Goal: Task Accomplishment & Management: Manage account settings

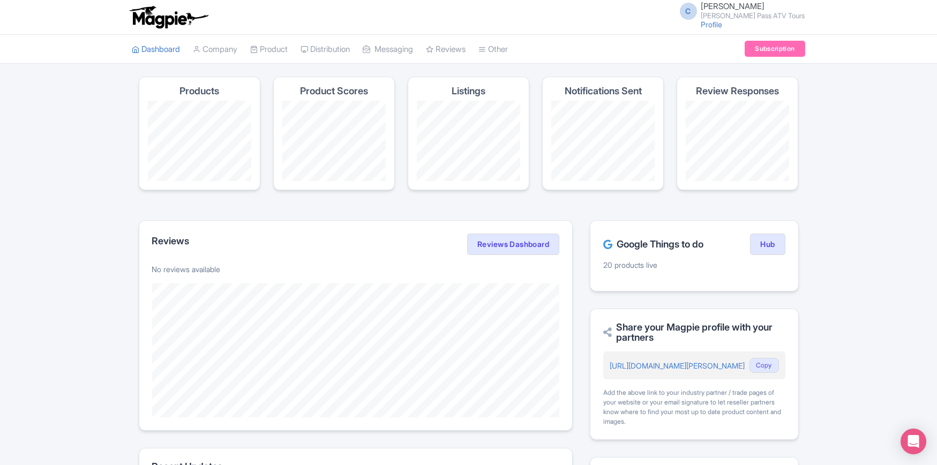
click at [769, 9] on span "[PERSON_NAME] [PERSON_NAME] Pass ATV Tours" at bounding box center [753, 10] width 104 height 17
click at [743, 83] on link "Sign out" at bounding box center [754, 84] width 102 height 17
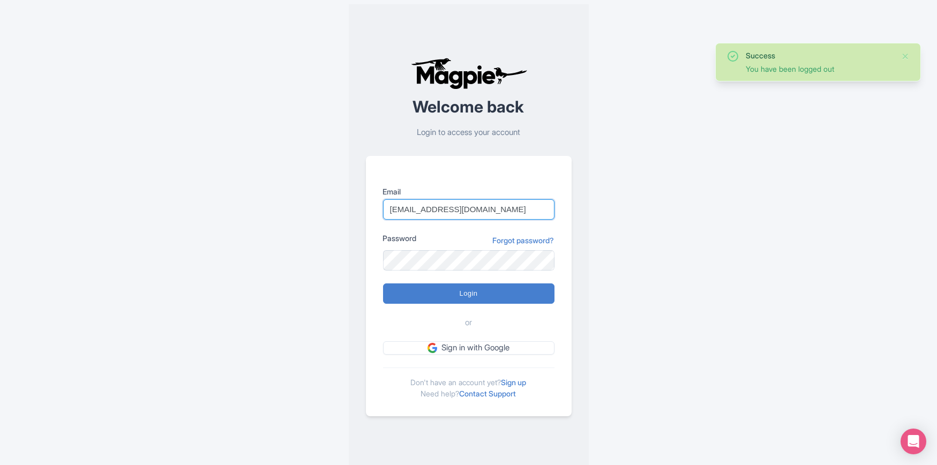
click at [456, 207] on input "HatcherPassTour@gmail.com" at bounding box center [468, 209] width 171 height 20
type input "LeadvilleATVTours@gmail.com"
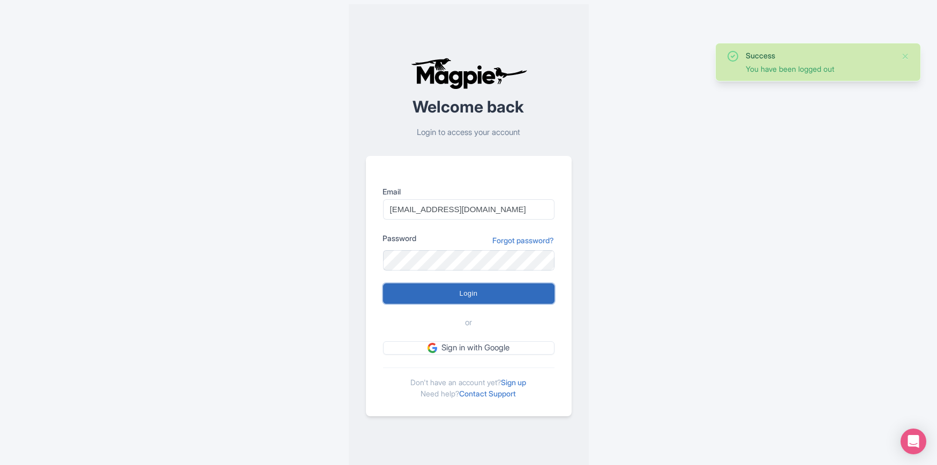
click at [462, 288] on input "Login" at bounding box center [468, 293] width 171 height 20
type input "Logging in..."
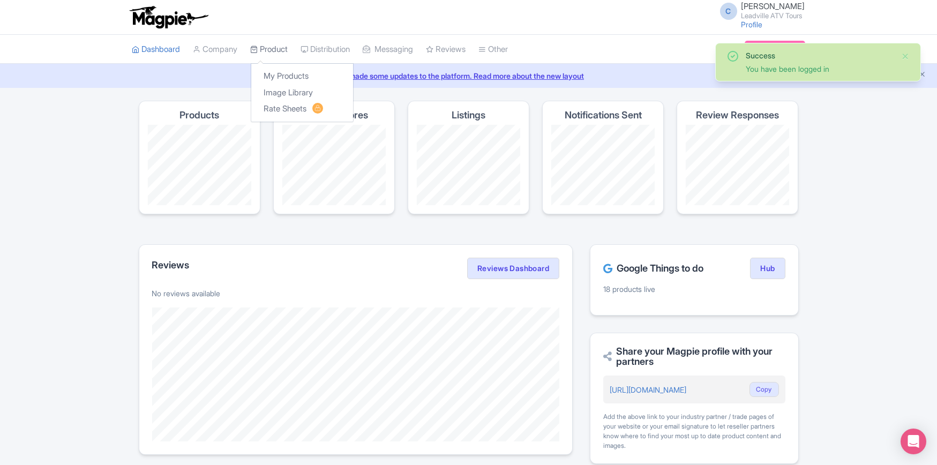
click at [279, 50] on link "Product" at bounding box center [269, 49] width 37 height 29
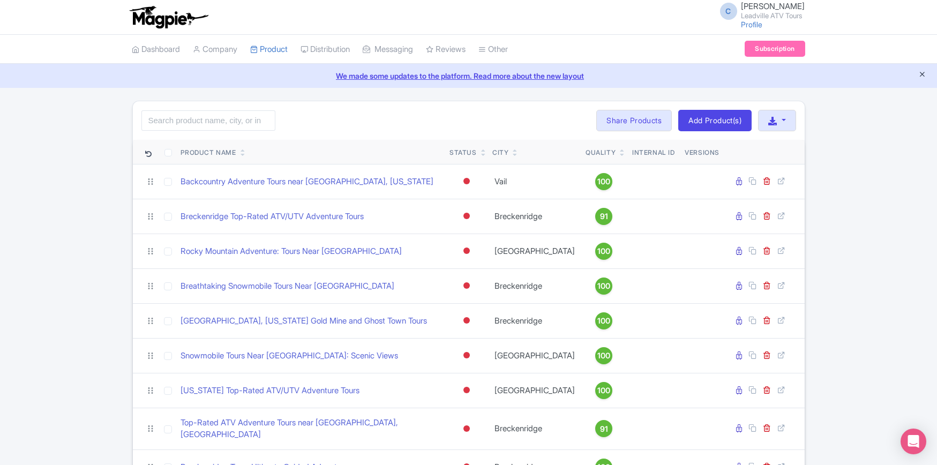
click at [922, 73] on icon "Close announcement" at bounding box center [922, 74] width 8 height 8
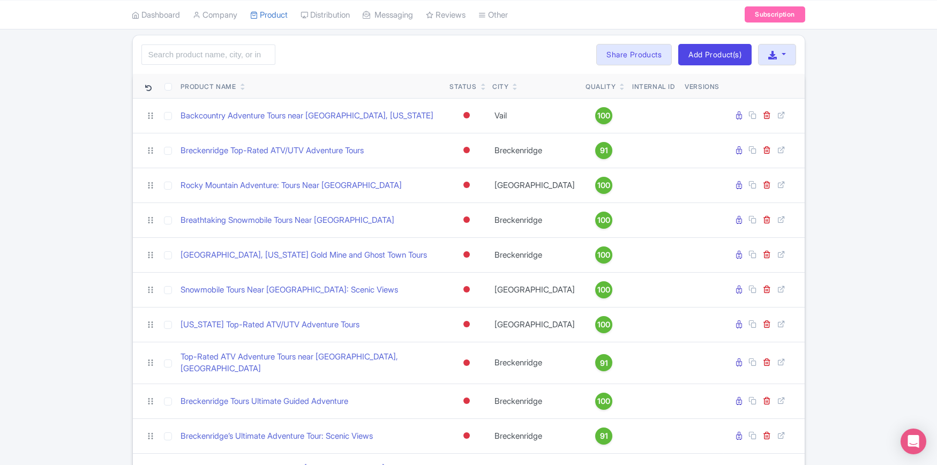
scroll to position [64, 0]
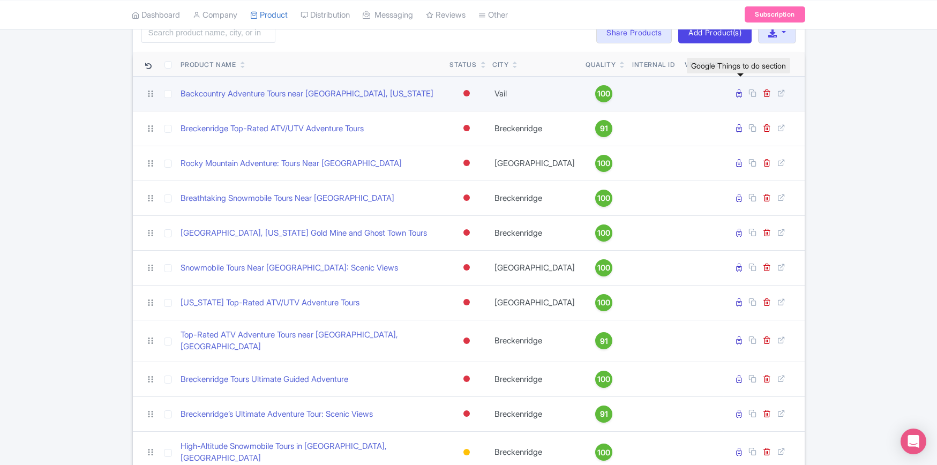
click at [739, 91] on icon at bounding box center [739, 93] width 6 height 8
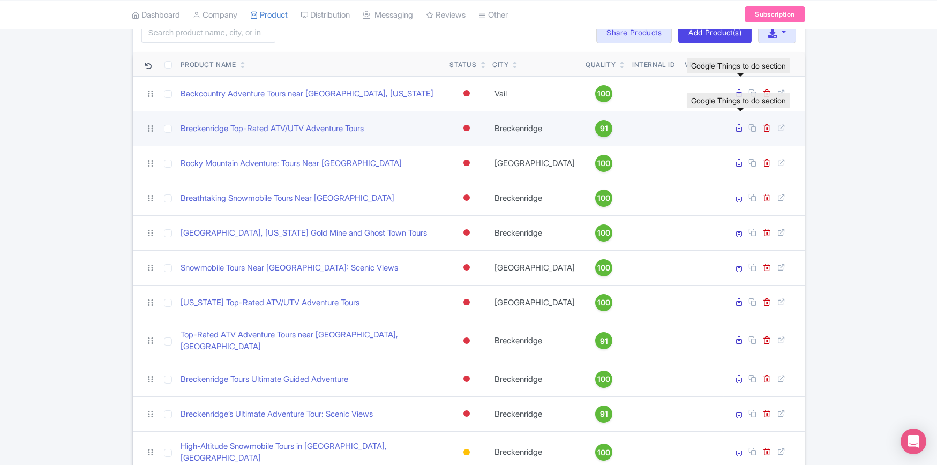
click at [738, 127] on icon at bounding box center [739, 128] width 6 height 8
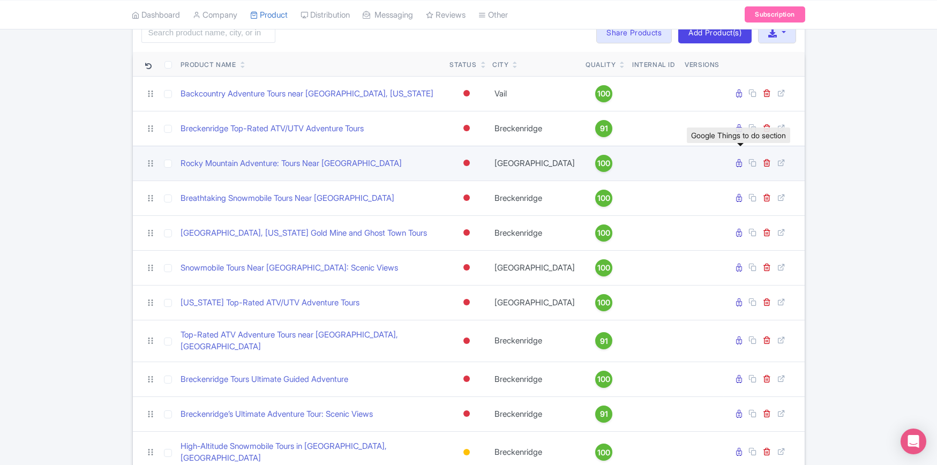
click at [740, 161] on icon at bounding box center [739, 163] width 6 height 8
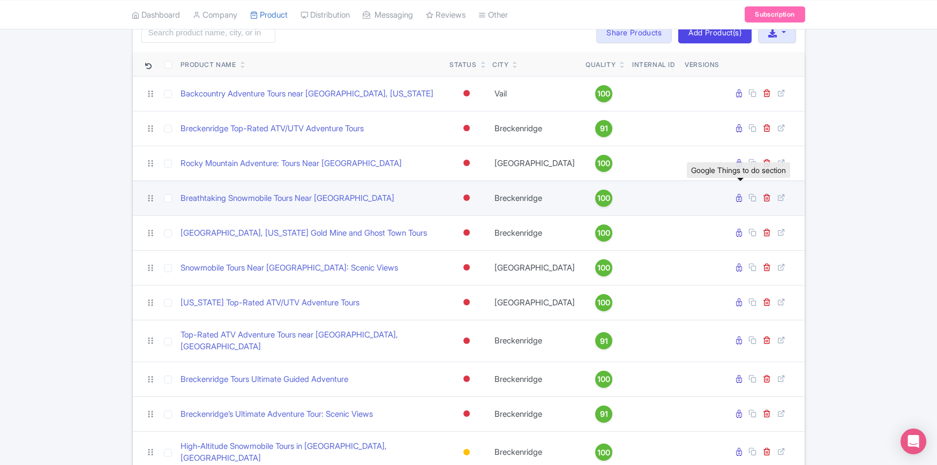
click at [738, 197] on icon at bounding box center [739, 198] width 6 height 8
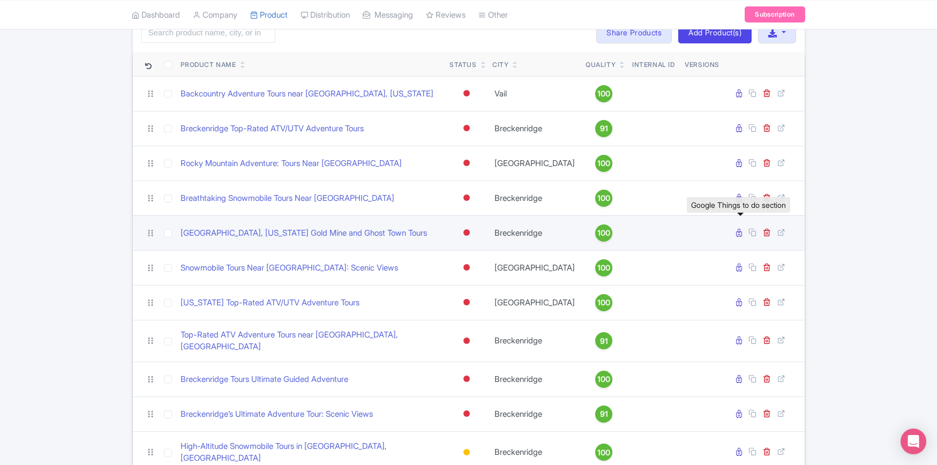
click at [738, 230] on icon at bounding box center [739, 233] width 6 height 8
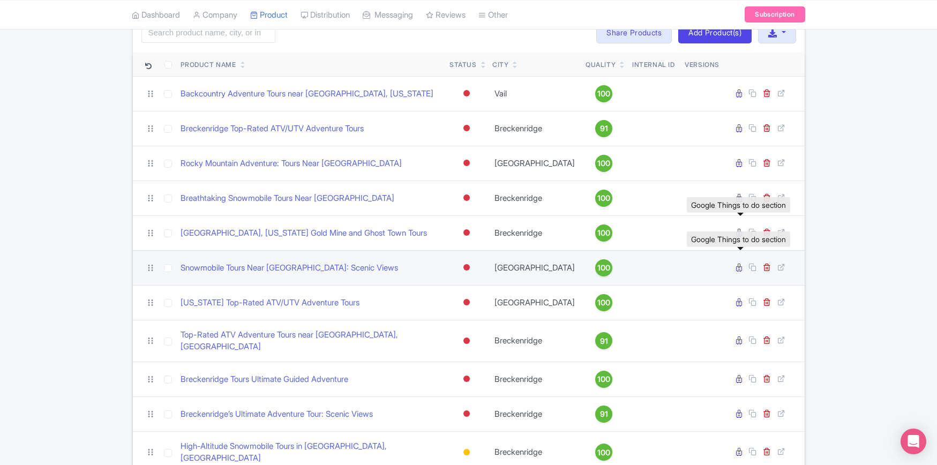
click at [739, 266] on icon at bounding box center [739, 268] width 6 height 8
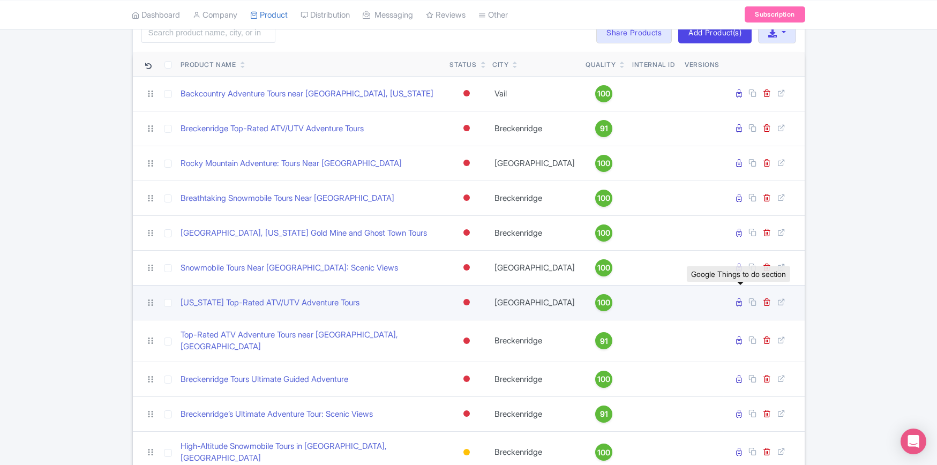
click at [738, 301] on icon at bounding box center [739, 302] width 6 height 8
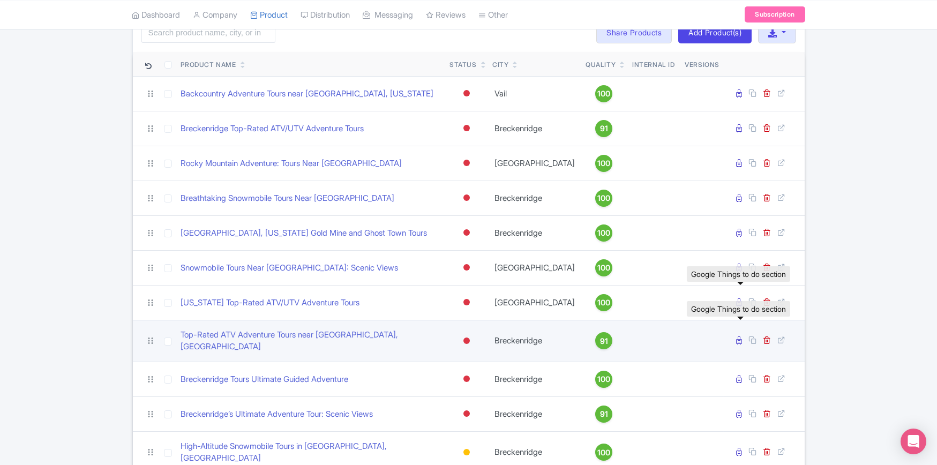
click at [740, 336] on icon at bounding box center [739, 340] width 6 height 8
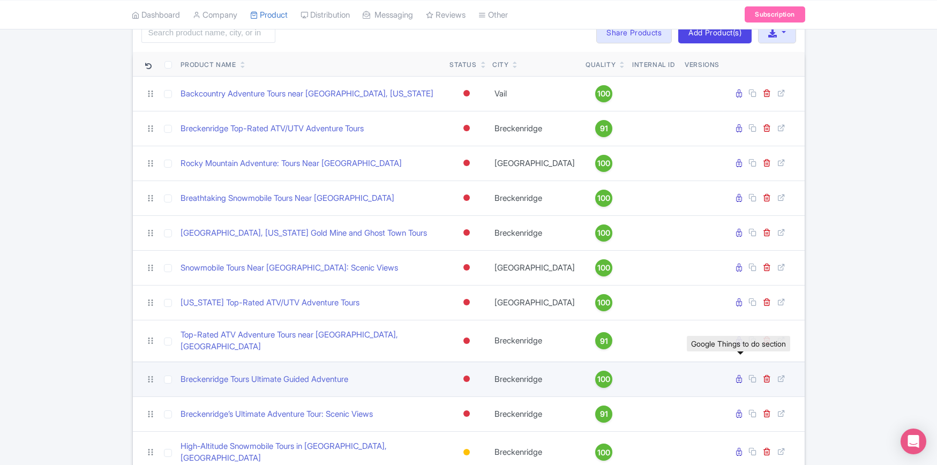
click at [738, 375] on icon at bounding box center [739, 379] width 6 height 8
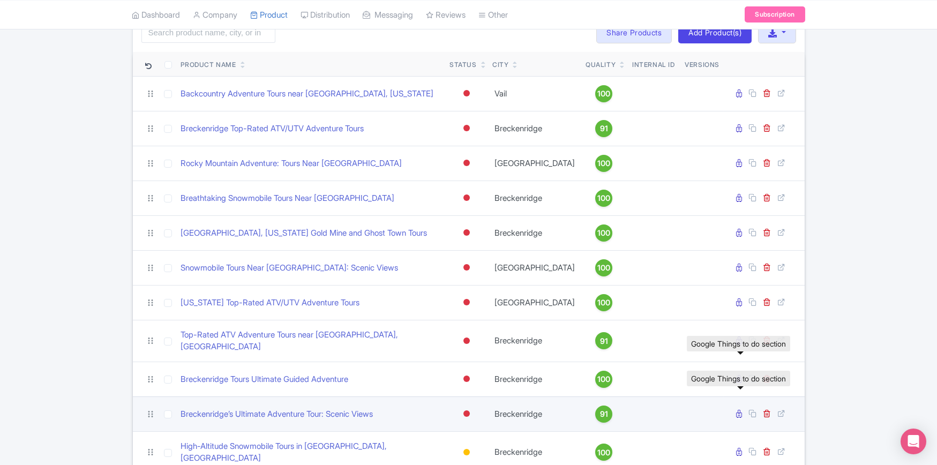
click at [739, 410] on icon at bounding box center [739, 414] width 6 height 8
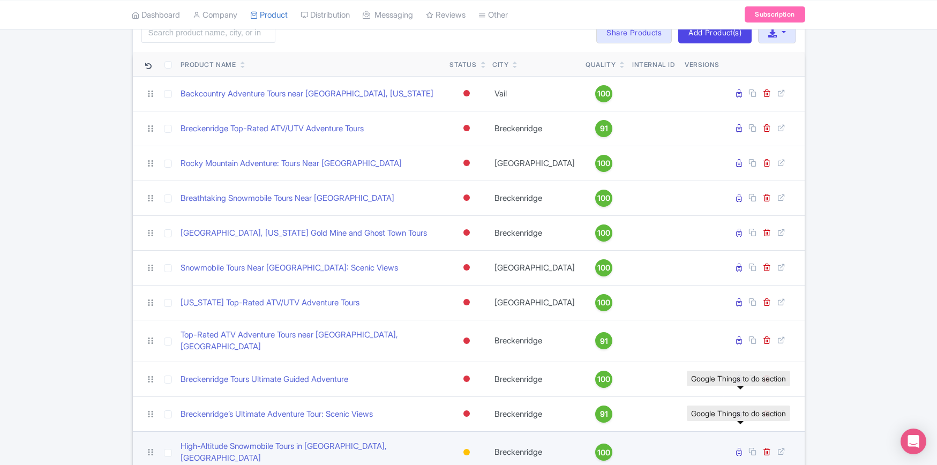
click at [738, 448] on icon at bounding box center [739, 452] width 6 height 8
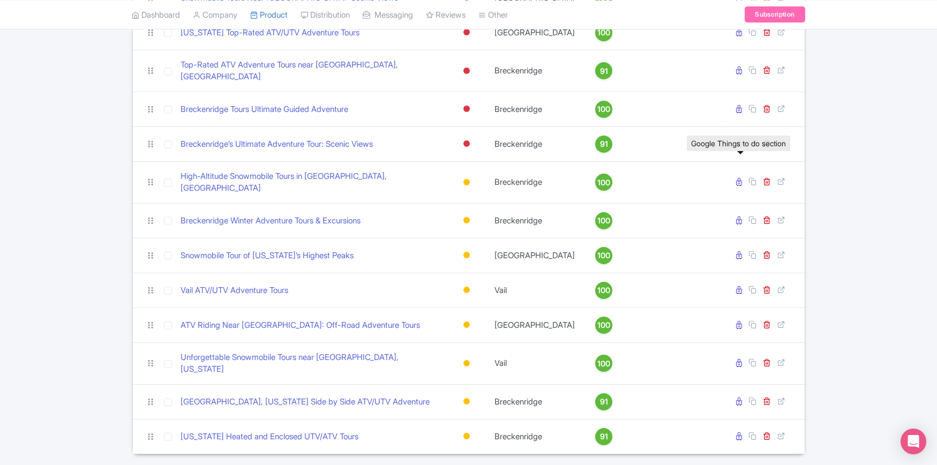
scroll to position [347, 0]
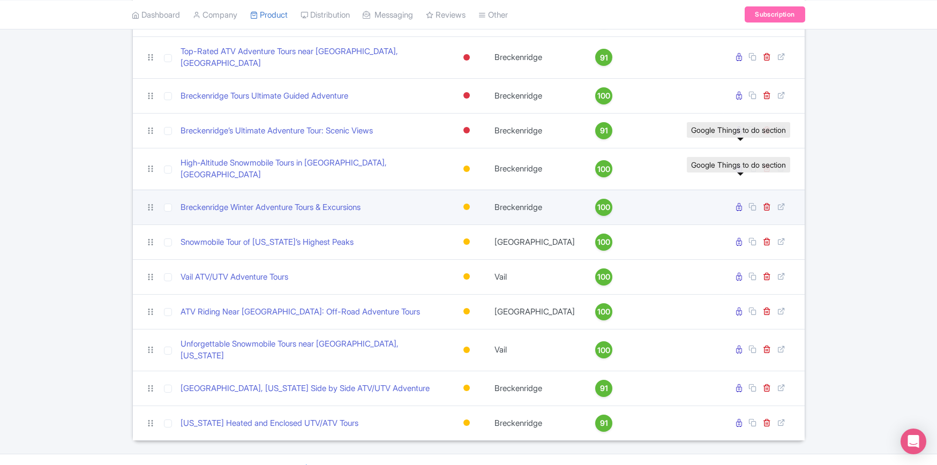
click at [737, 203] on icon at bounding box center [739, 207] width 6 height 8
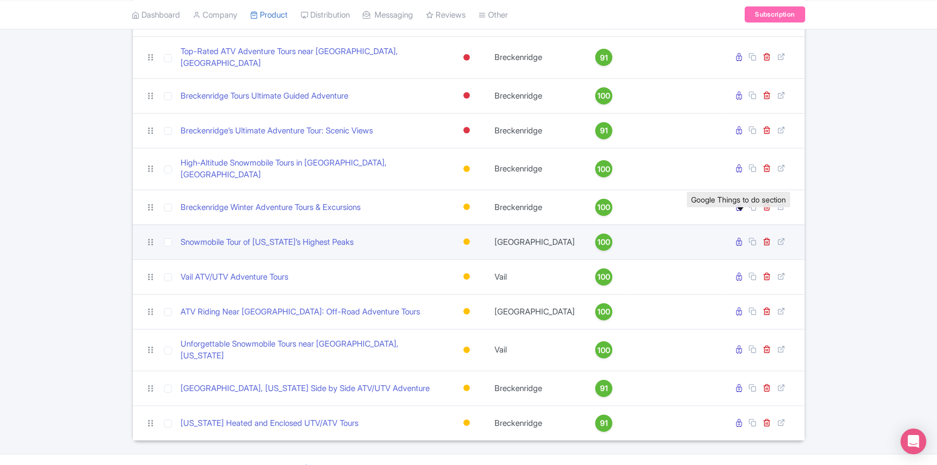
click at [739, 238] on icon at bounding box center [739, 242] width 6 height 8
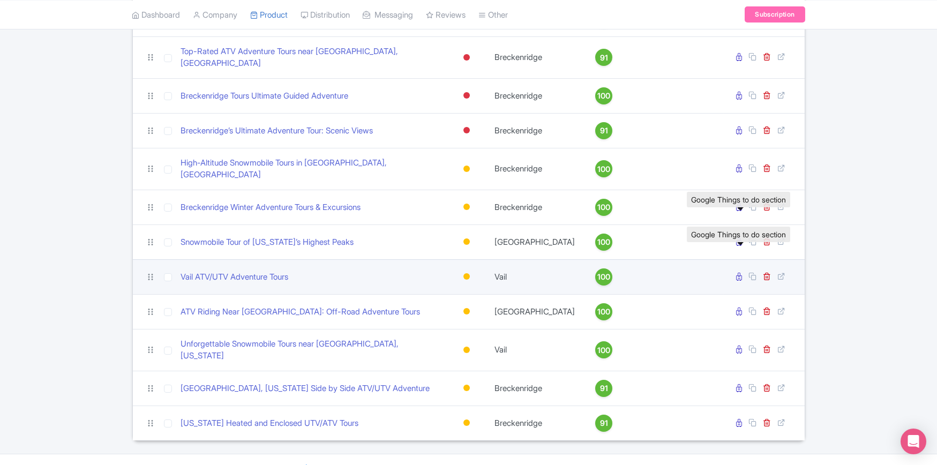
click at [740, 273] on icon at bounding box center [739, 277] width 6 height 8
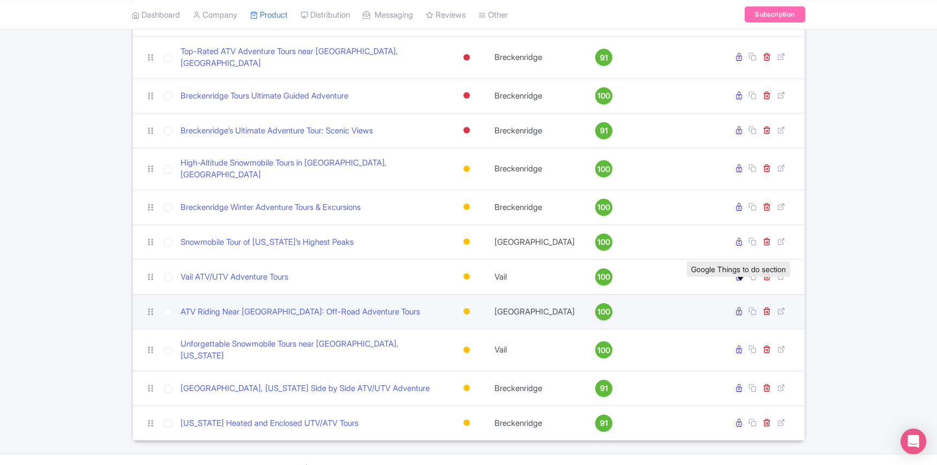
click at [738, 307] on icon at bounding box center [739, 311] width 6 height 8
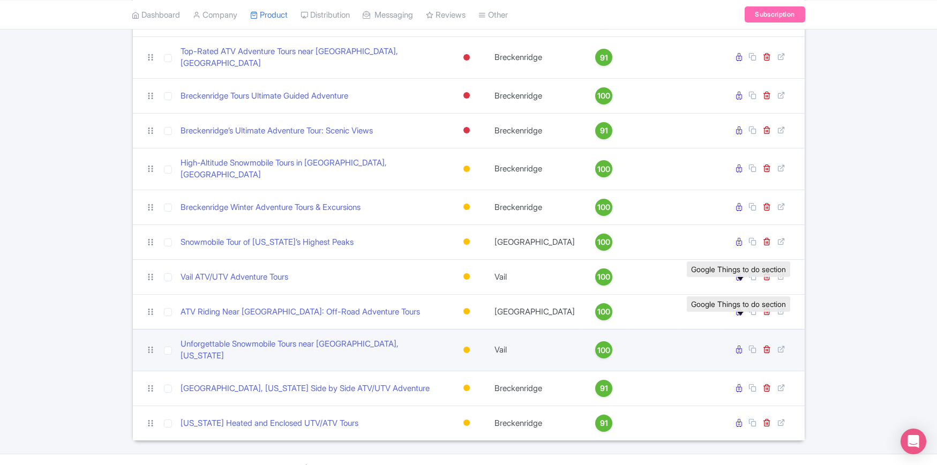
click at [741, 345] on icon at bounding box center [739, 349] width 6 height 8
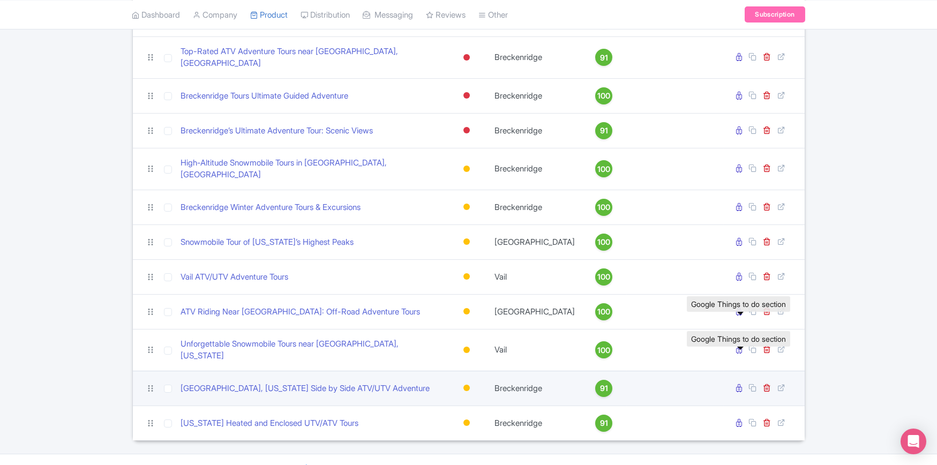
click at [740, 384] on icon at bounding box center [739, 388] width 6 height 8
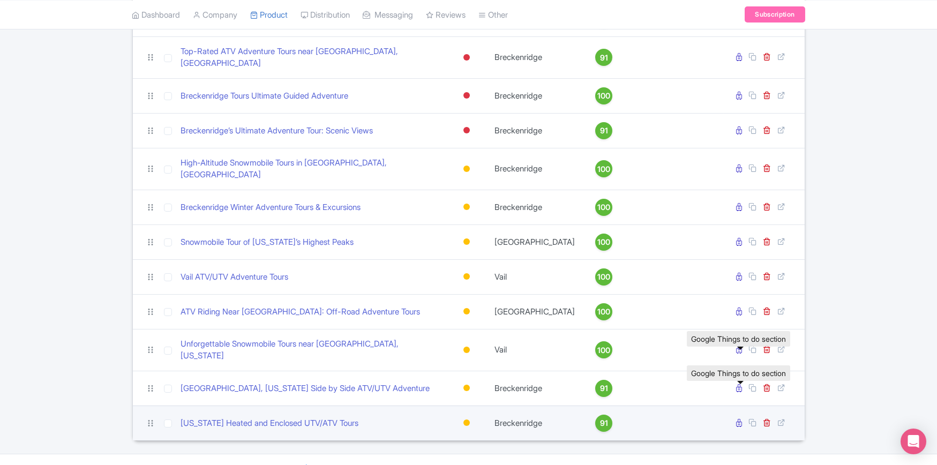
click at [739, 419] on icon at bounding box center [739, 423] width 6 height 8
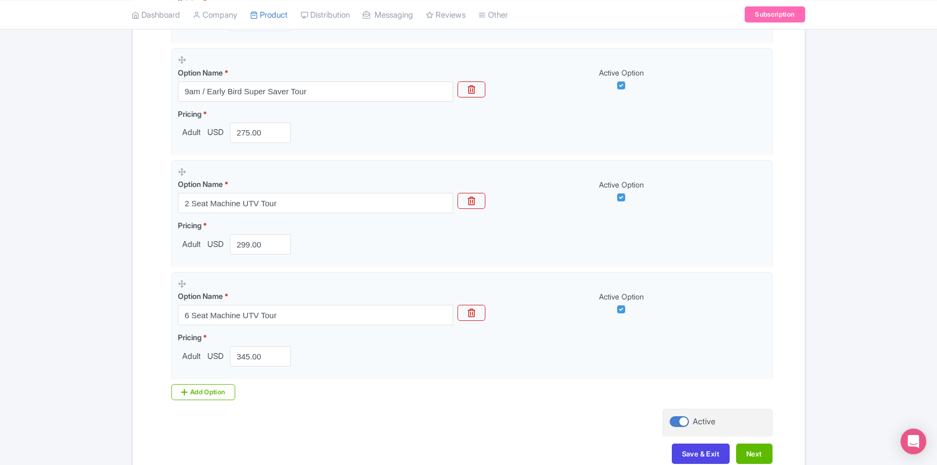
scroll to position [498, 0]
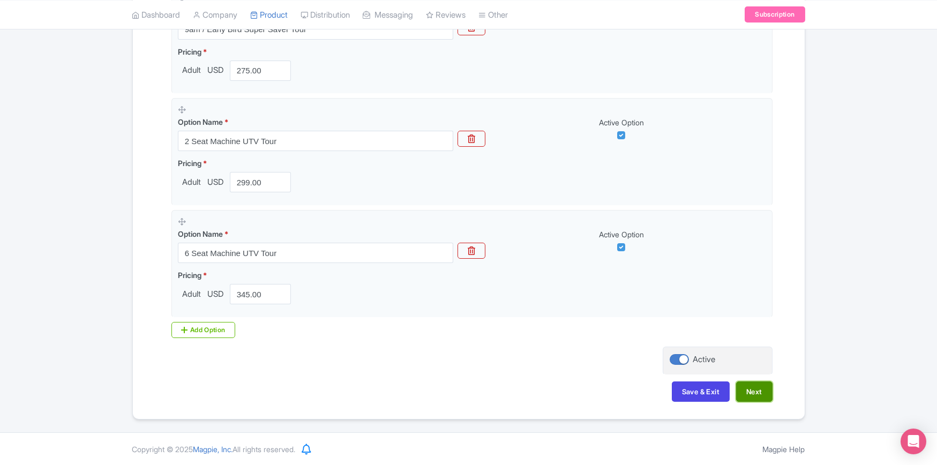
click at [757, 392] on button "Next" at bounding box center [754, 391] width 36 height 20
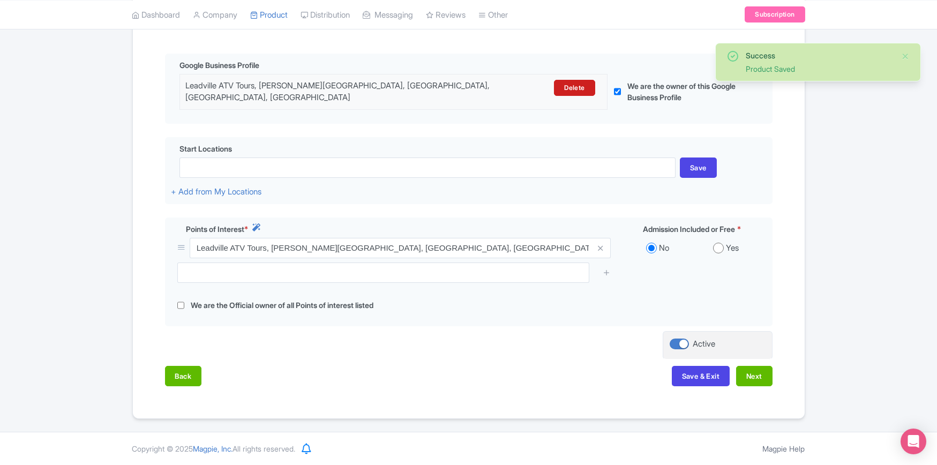
scroll to position [209, 0]
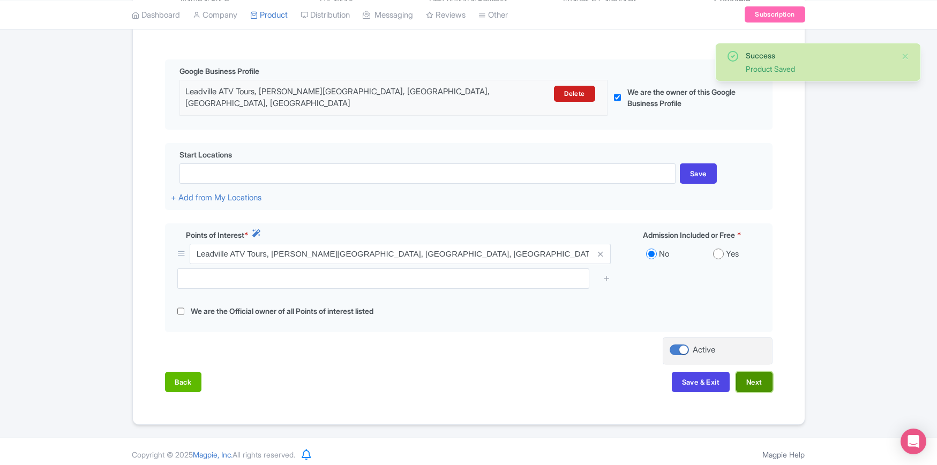
click at [748, 372] on button "Next" at bounding box center [754, 382] width 36 height 20
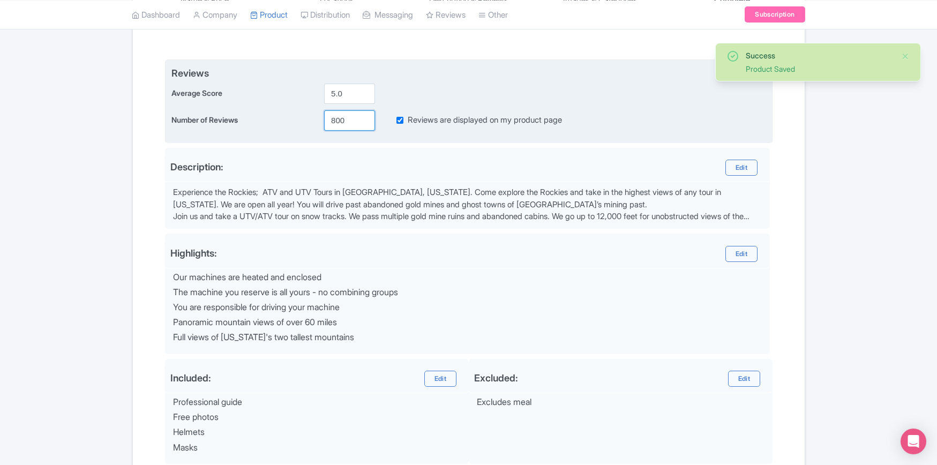
click at [337, 121] on input "800" at bounding box center [349, 120] width 51 height 20
paste input "9"
click at [343, 118] on input "900" at bounding box center [349, 120] width 51 height 20
click at [340, 118] on input "900" at bounding box center [349, 120] width 51 height 20
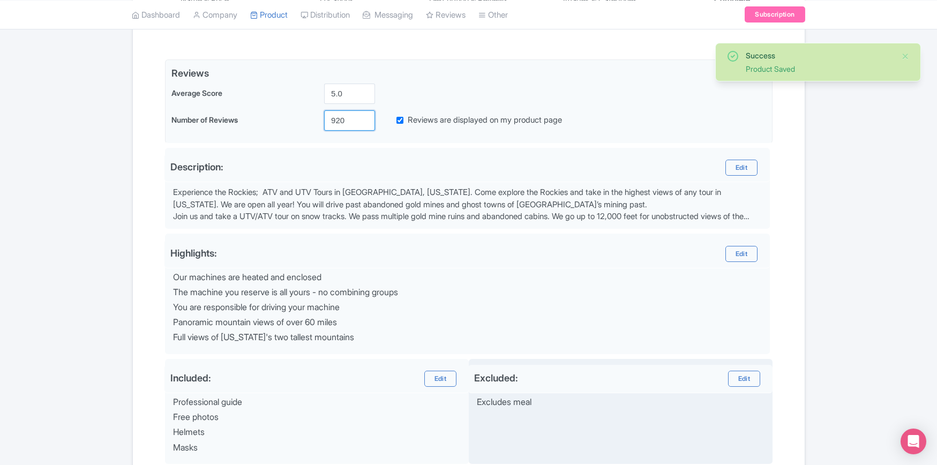
scroll to position [331, 0]
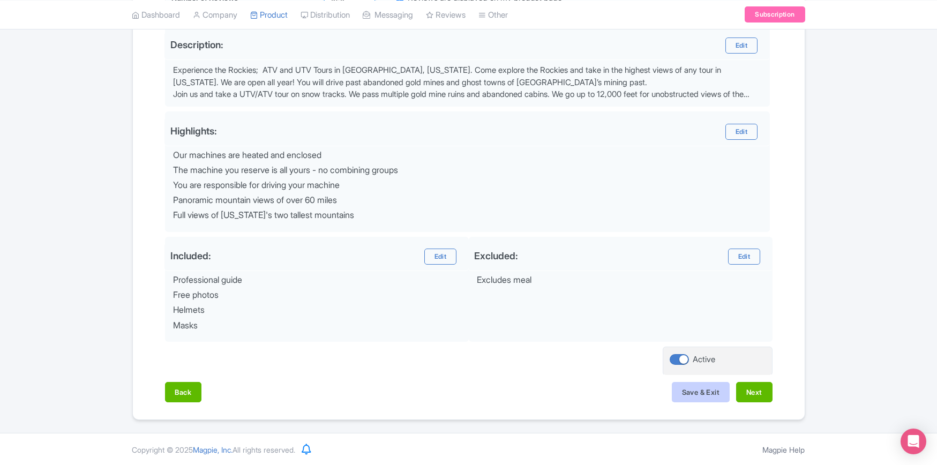
type input "920"
click at [698, 388] on button "Save & Exit" at bounding box center [701, 392] width 58 height 20
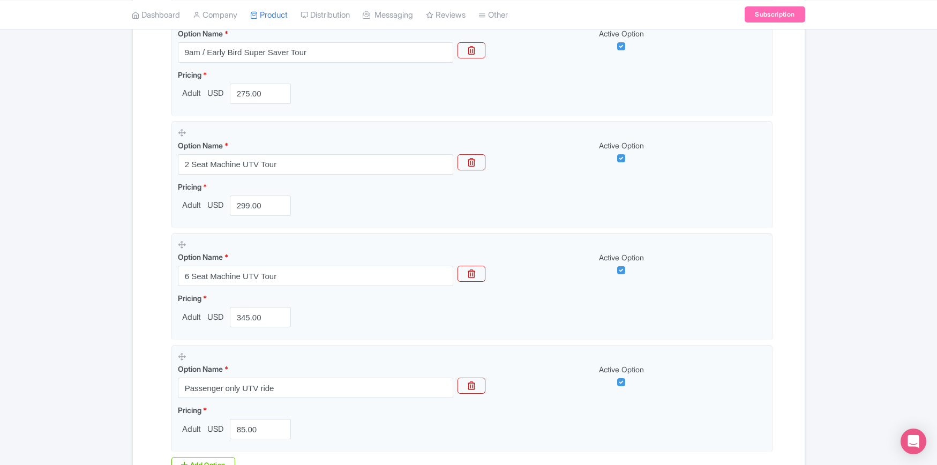
scroll to position [498, 0]
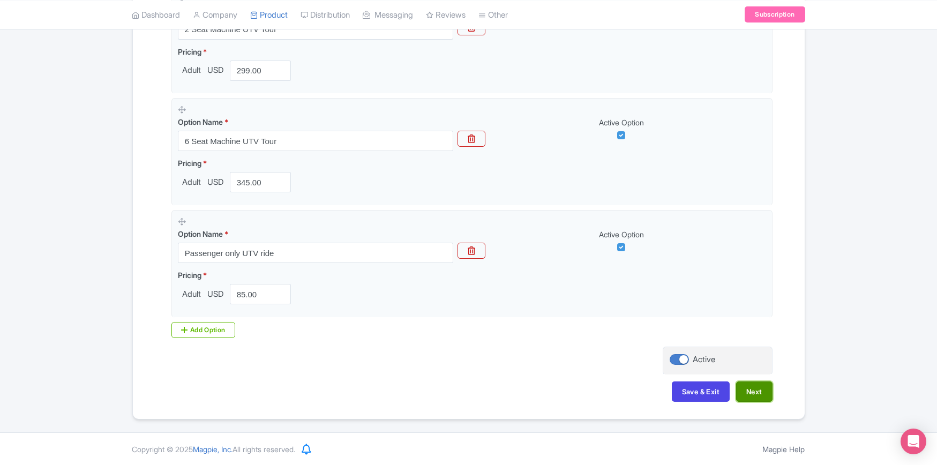
click at [757, 392] on button "Next" at bounding box center [754, 391] width 36 height 20
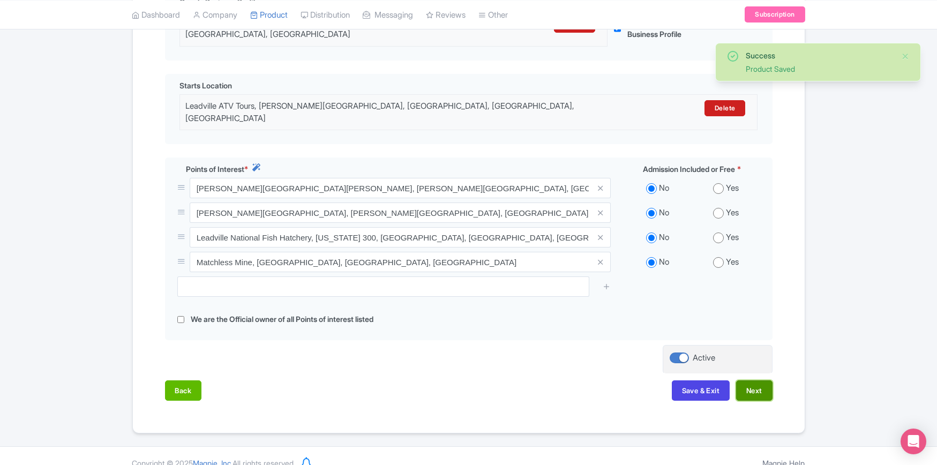
click at [754, 380] on button "Next" at bounding box center [754, 390] width 36 height 20
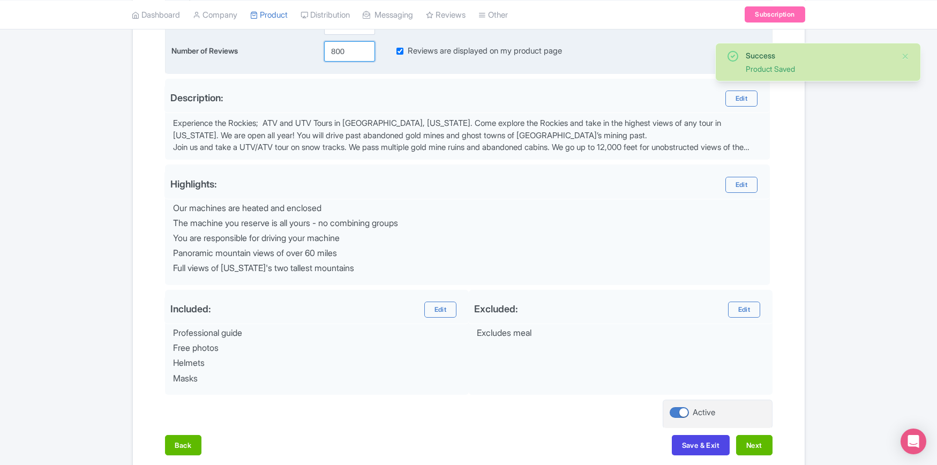
click at [337, 51] on input "800" at bounding box center [349, 51] width 51 height 20
paste input "9"
click at [339, 50] on input "900" at bounding box center [349, 51] width 51 height 20
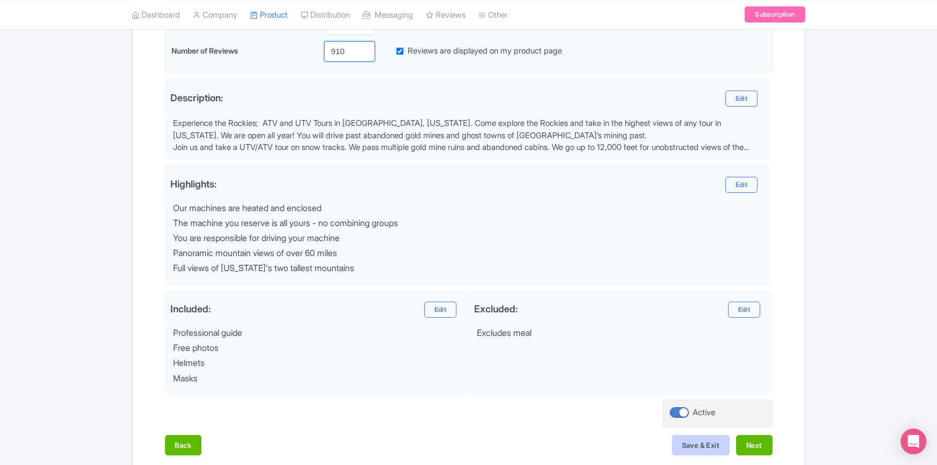
type input "910"
click at [685, 443] on button "Save & Exit" at bounding box center [701, 445] width 58 height 20
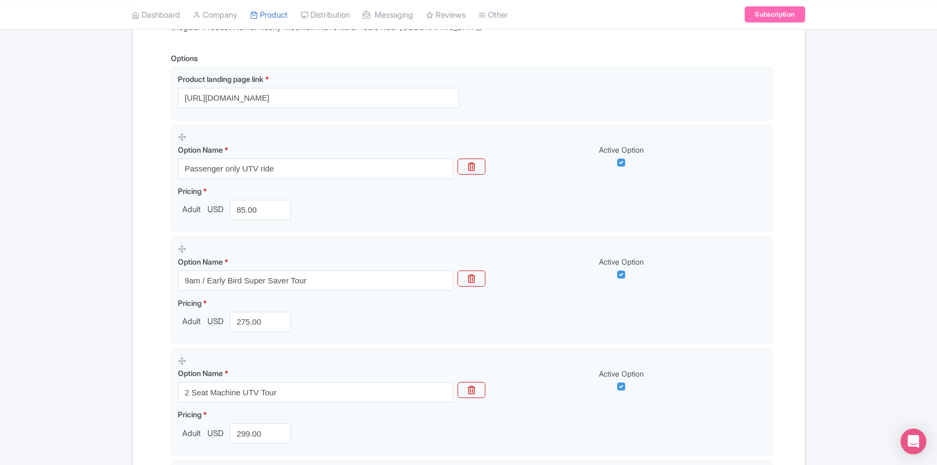
scroll to position [498, 0]
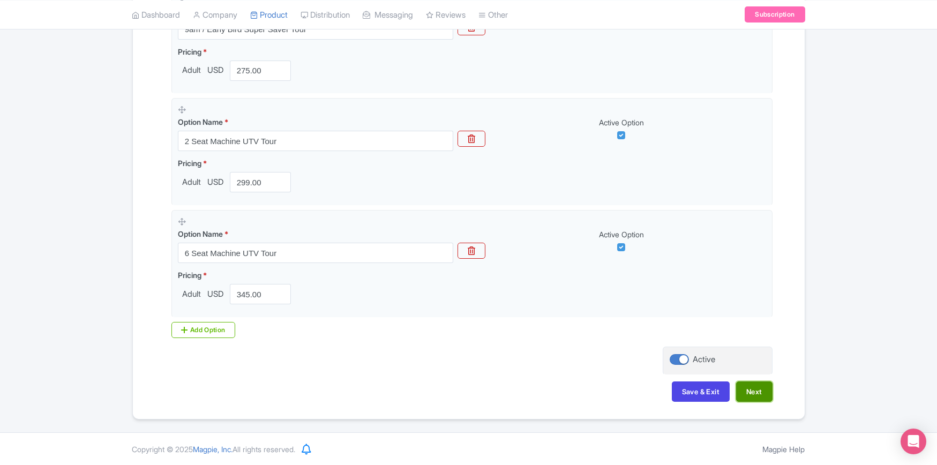
click at [759, 392] on button "Next" at bounding box center [754, 391] width 36 height 20
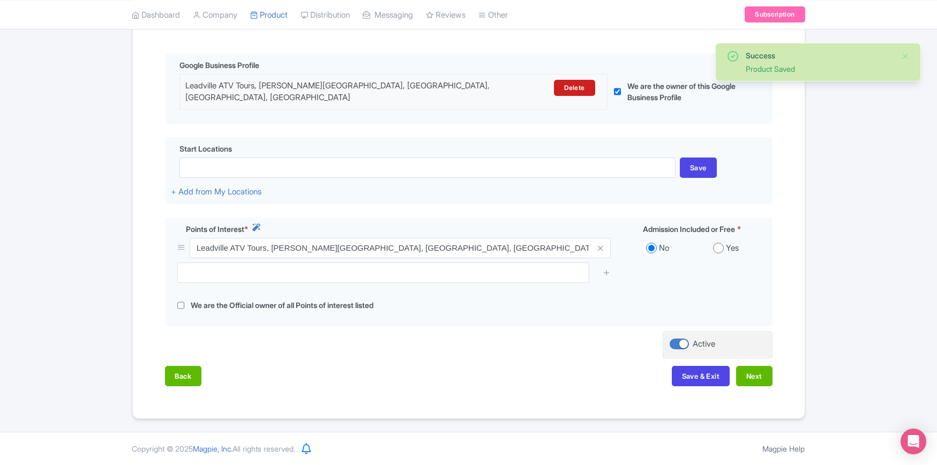
scroll to position [209, 0]
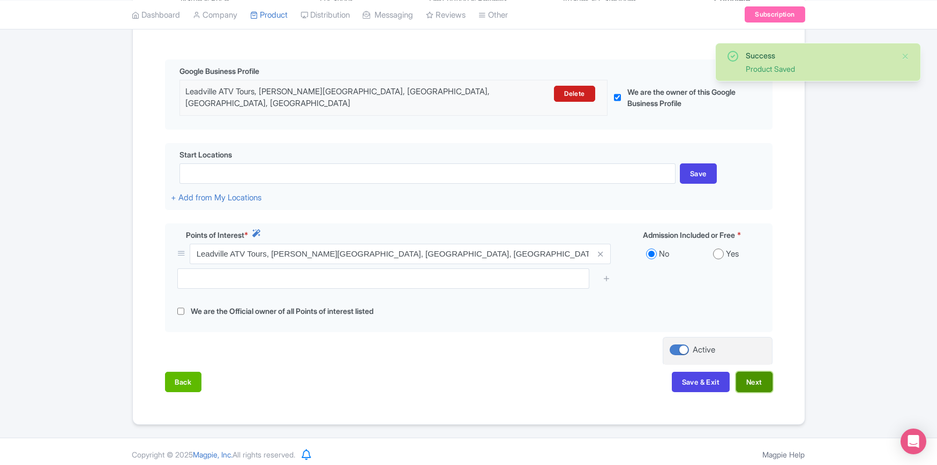
click at [757, 380] on button "Next" at bounding box center [754, 382] width 36 height 20
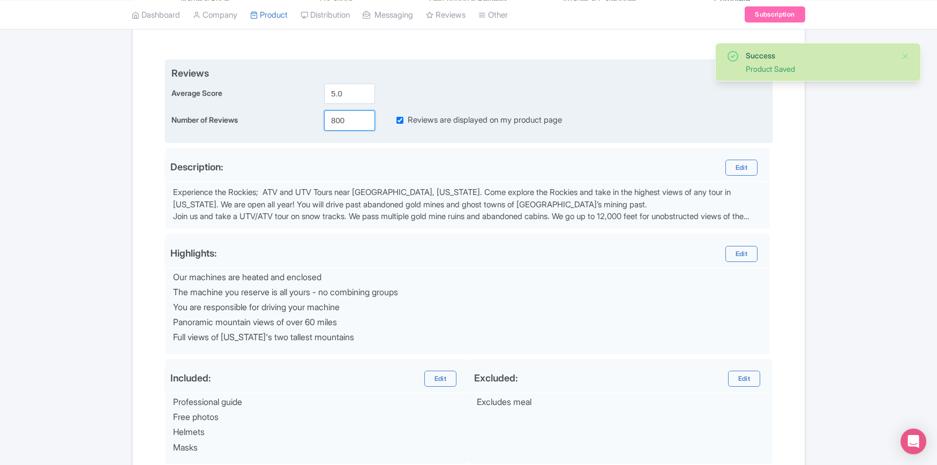
click at [337, 120] on input "800" at bounding box center [349, 120] width 51 height 20
paste input "9"
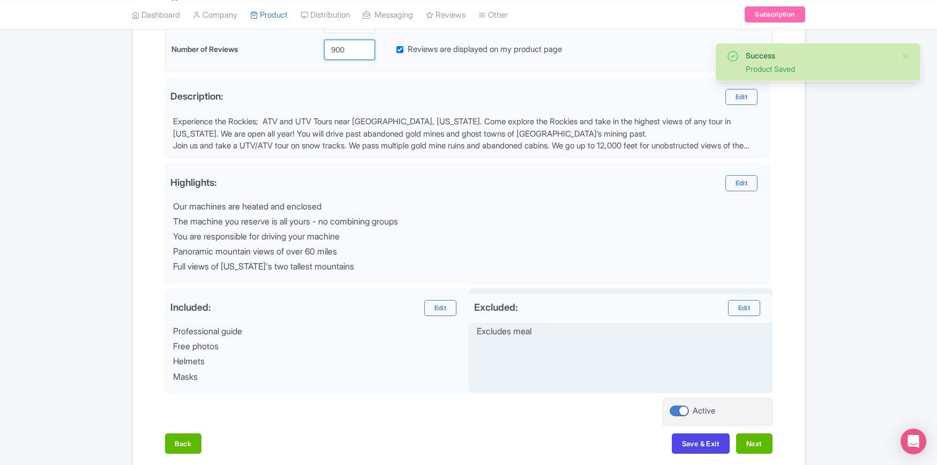
scroll to position [331, 0]
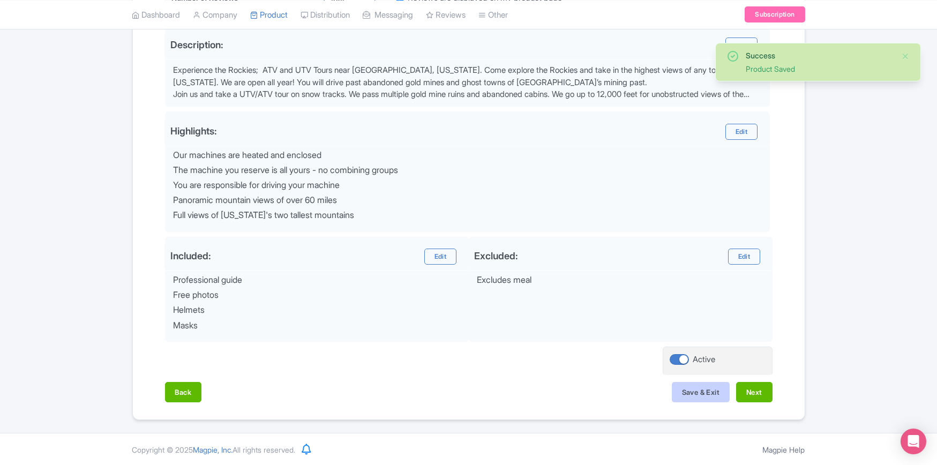
type input "900"
click at [693, 390] on button "Save & Exit" at bounding box center [701, 392] width 58 height 20
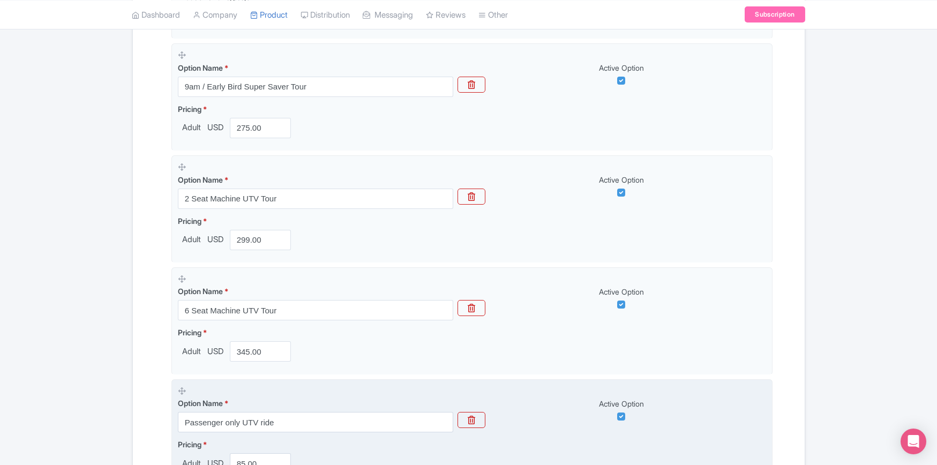
scroll to position [450, 0]
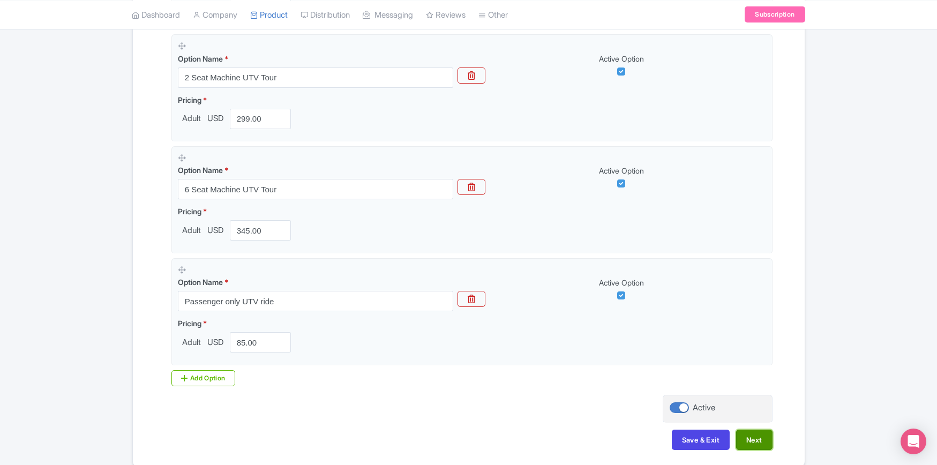
click at [750, 435] on button "Next" at bounding box center [754, 440] width 36 height 20
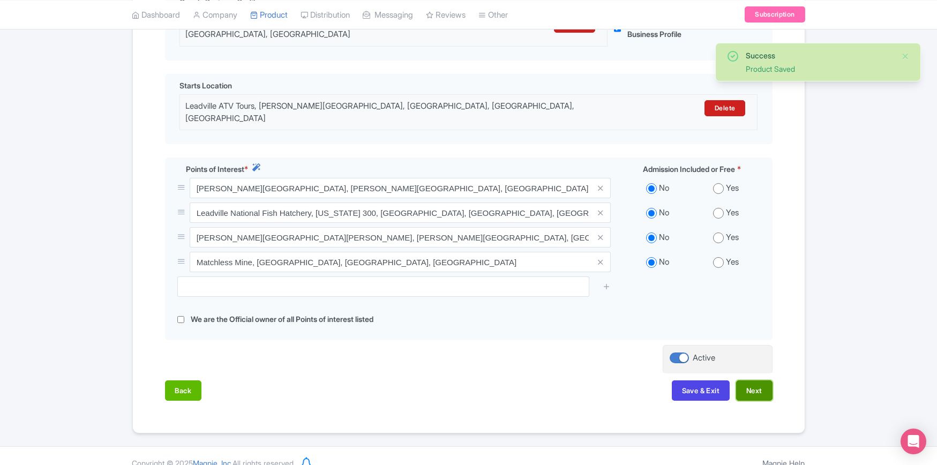
click at [759, 380] on button "Next" at bounding box center [754, 390] width 36 height 20
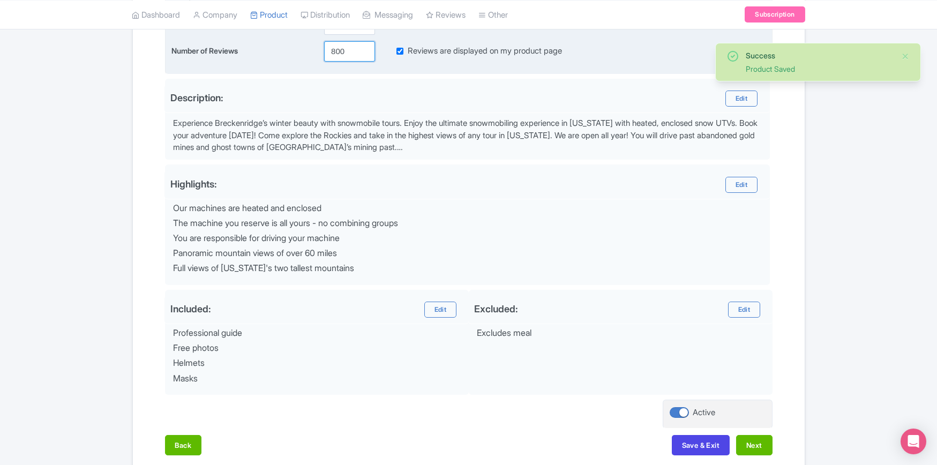
click at [336, 50] on input "800" at bounding box center [349, 51] width 51 height 20
paste input "9"
click at [339, 51] on input "900" at bounding box center [349, 51] width 51 height 20
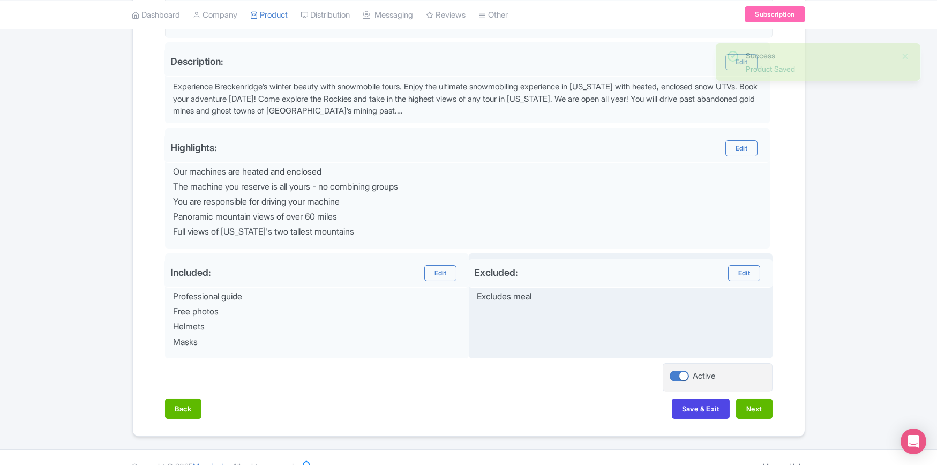
scroll to position [331, 0]
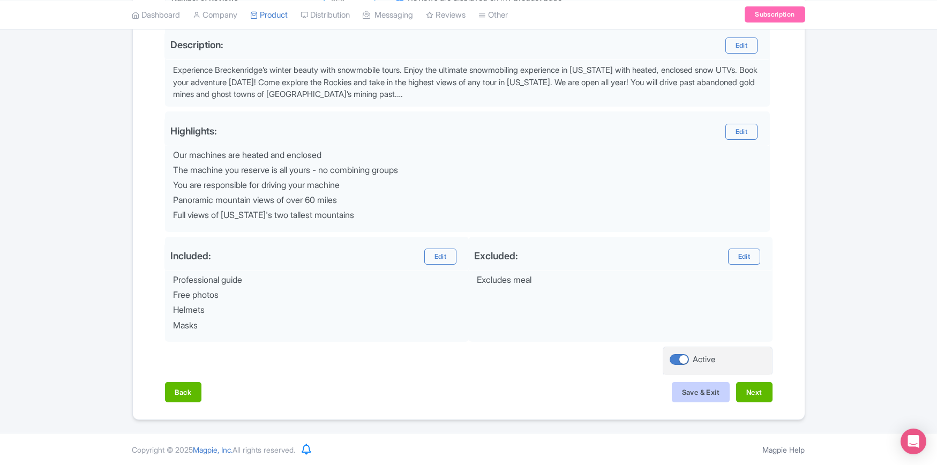
type input "920"
click at [688, 392] on button "Save & Exit" at bounding box center [701, 392] width 58 height 20
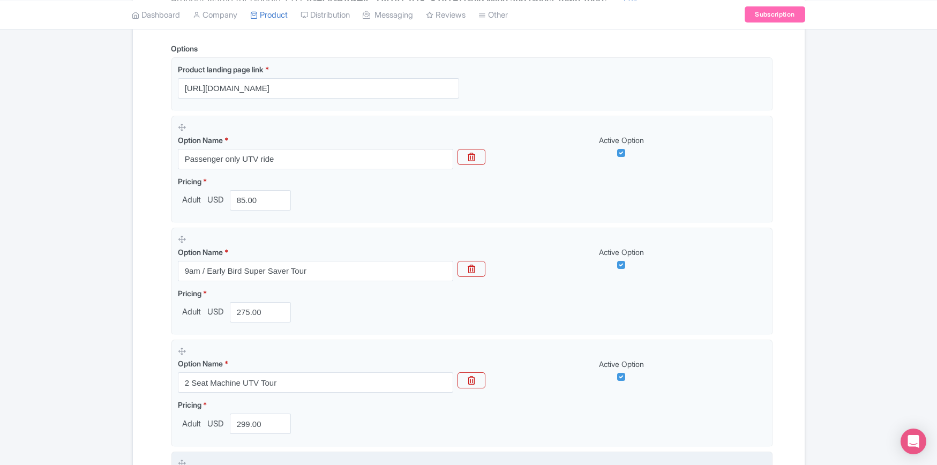
scroll to position [450, 0]
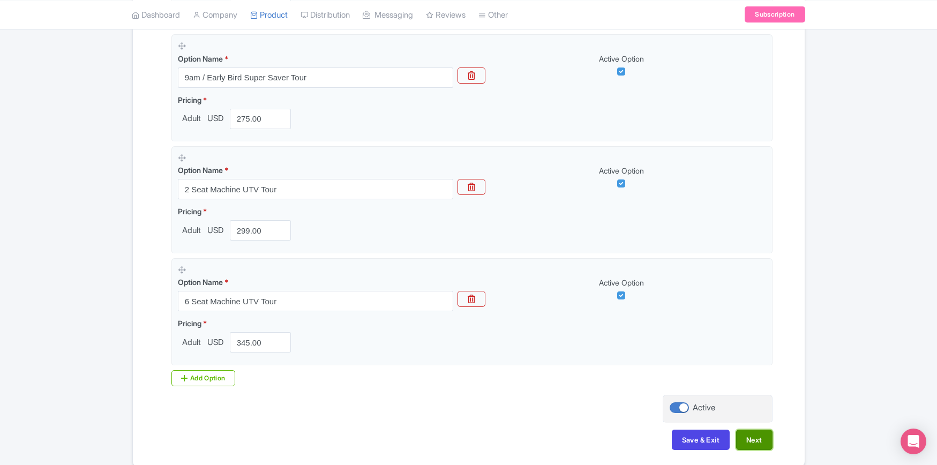
click at [758, 437] on button "Next" at bounding box center [754, 440] width 36 height 20
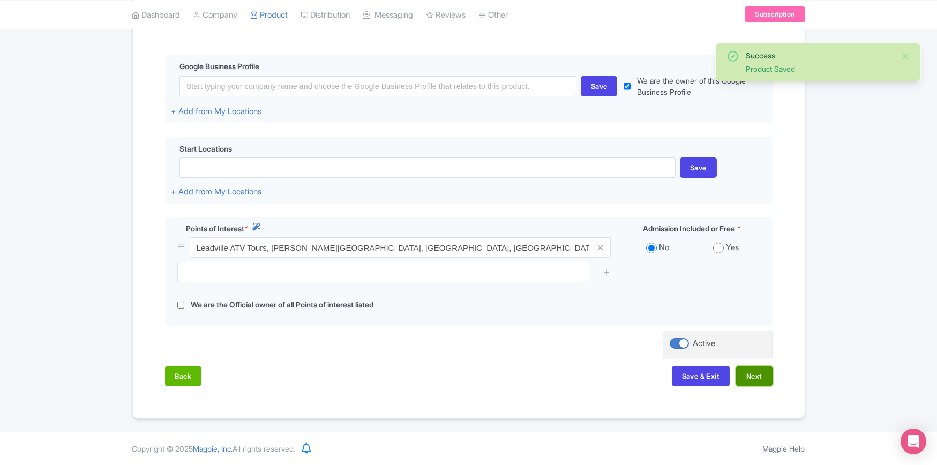
click at [755, 378] on button "Next" at bounding box center [754, 376] width 36 height 20
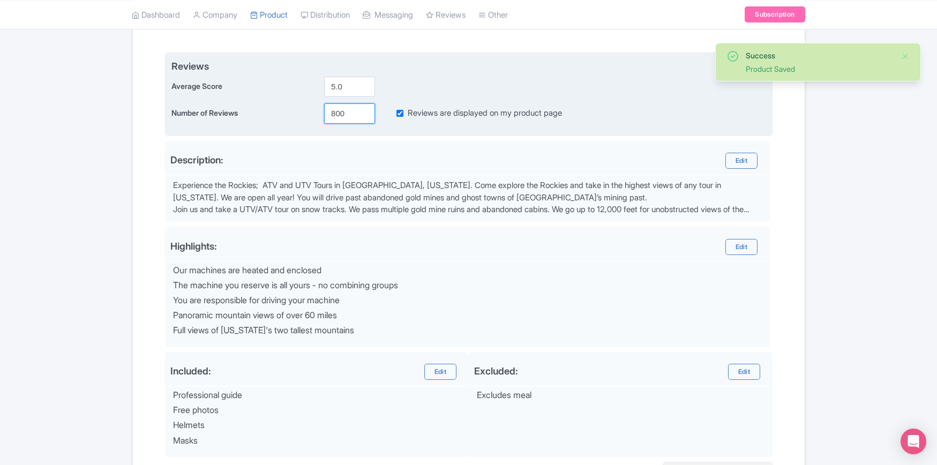
click at [337, 112] on input "800" at bounding box center [349, 113] width 51 height 20
paste input "9"
click at [341, 112] on input "900" at bounding box center [349, 113] width 51 height 20
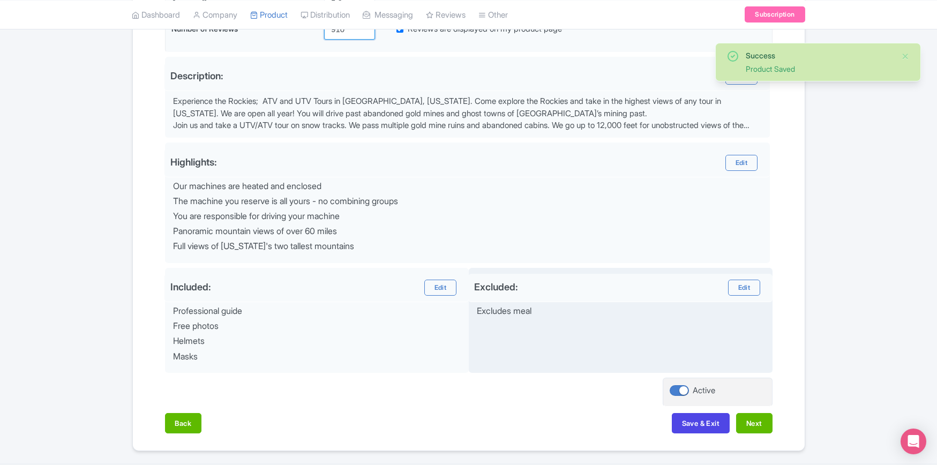
scroll to position [331, 0]
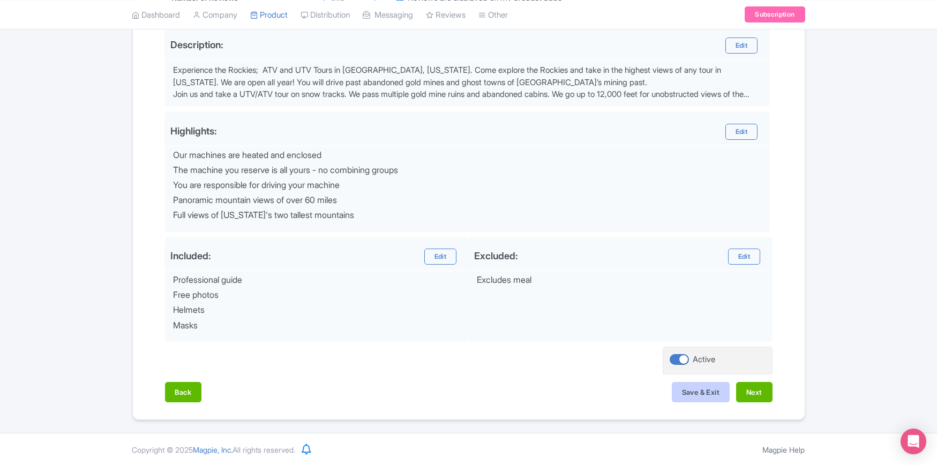
type input "910"
click at [693, 396] on button "Save & Exit" at bounding box center [701, 392] width 58 height 20
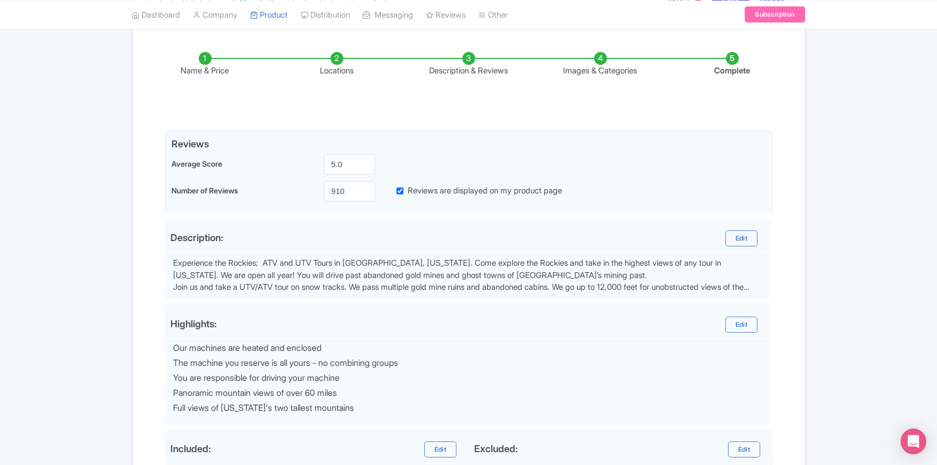
scroll to position [138, 0]
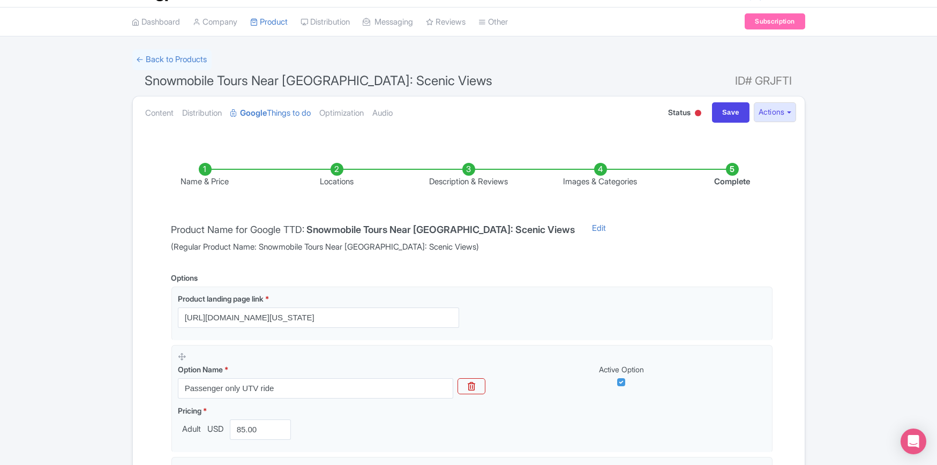
scroll to position [450, 0]
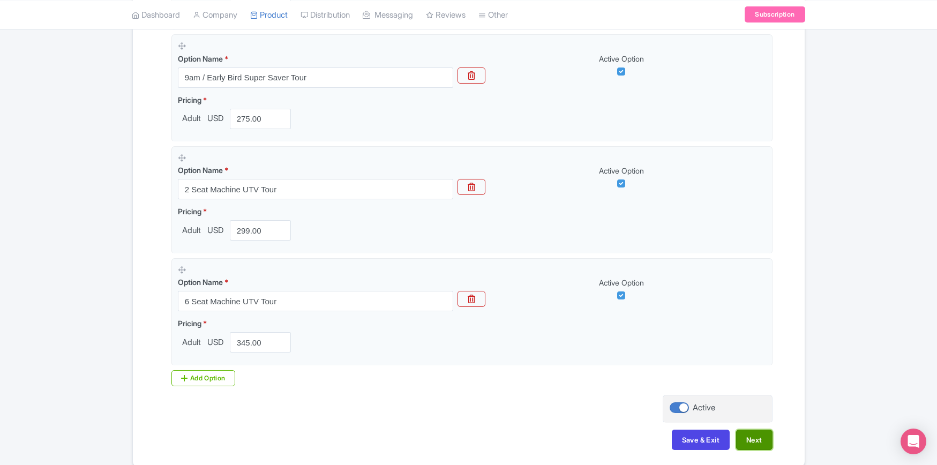
click at [748, 435] on button "Next" at bounding box center [754, 440] width 36 height 20
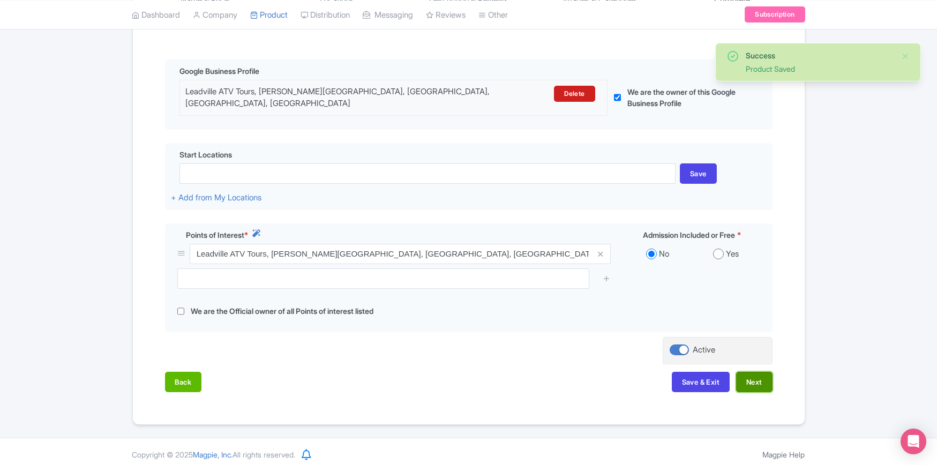
click at [754, 382] on button "Next" at bounding box center [754, 382] width 36 height 20
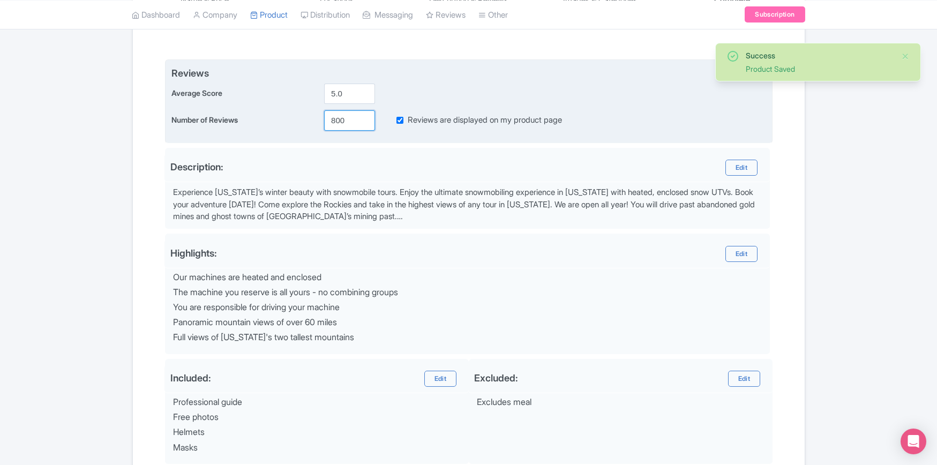
click at [335, 118] on input "800" at bounding box center [349, 120] width 51 height 20
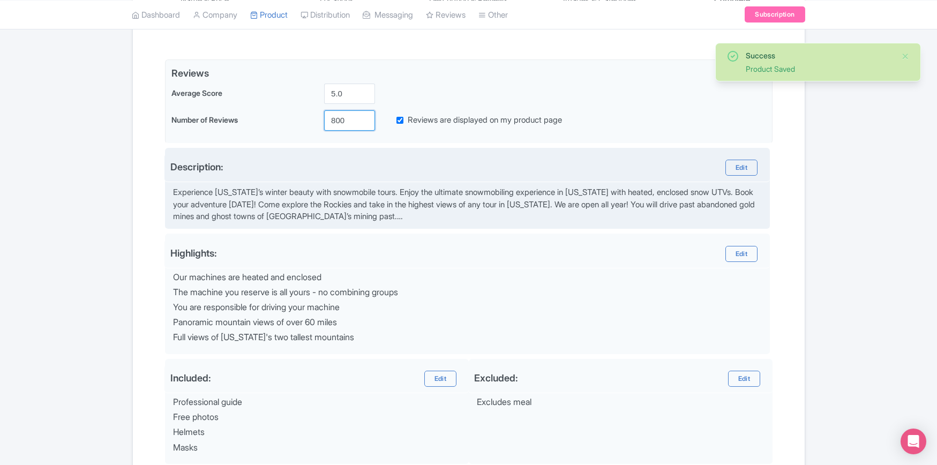
paste input "9"
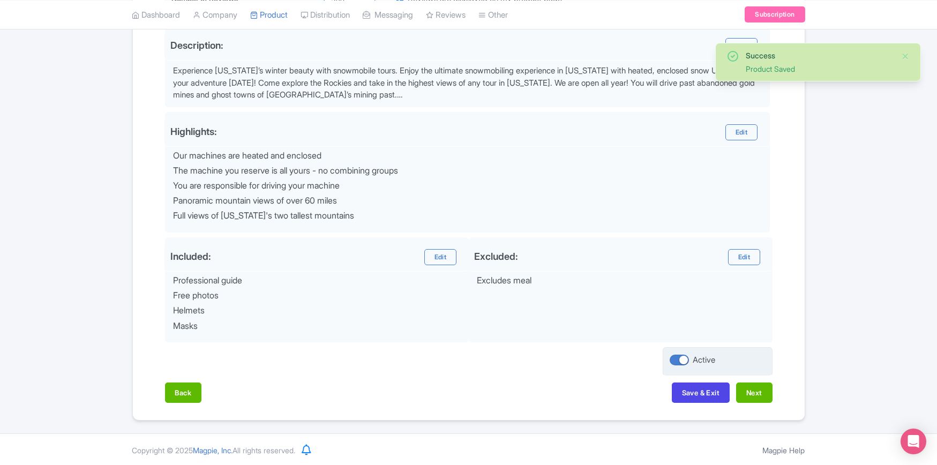
scroll to position [331, 0]
type input "900"
click at [697, 389] on button "Save & Exit" at bounding box center [701, 392] width 58 height 20
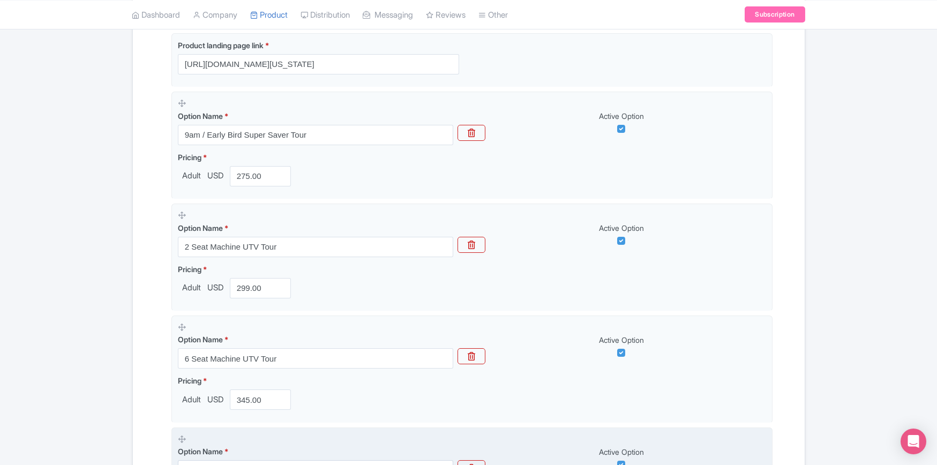
scroll to position [450, 0]
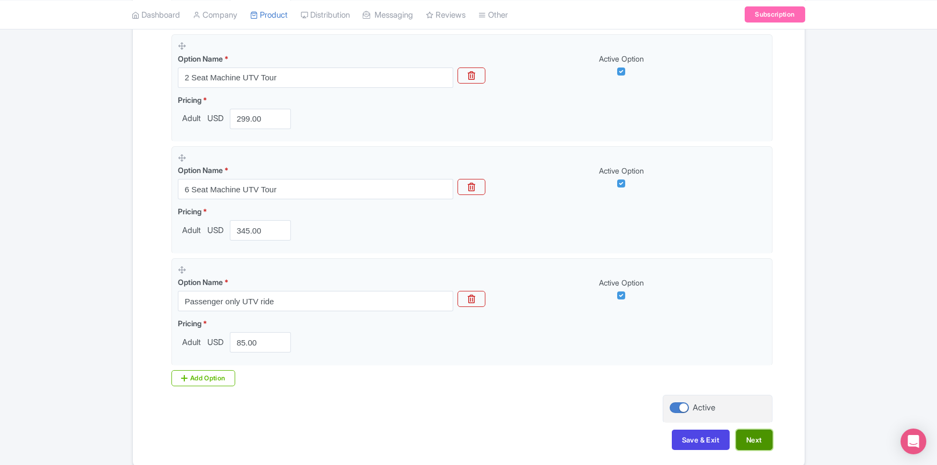
click at [747, 434] on button "Next" at bounding box center [754, 440] width 36 height 20
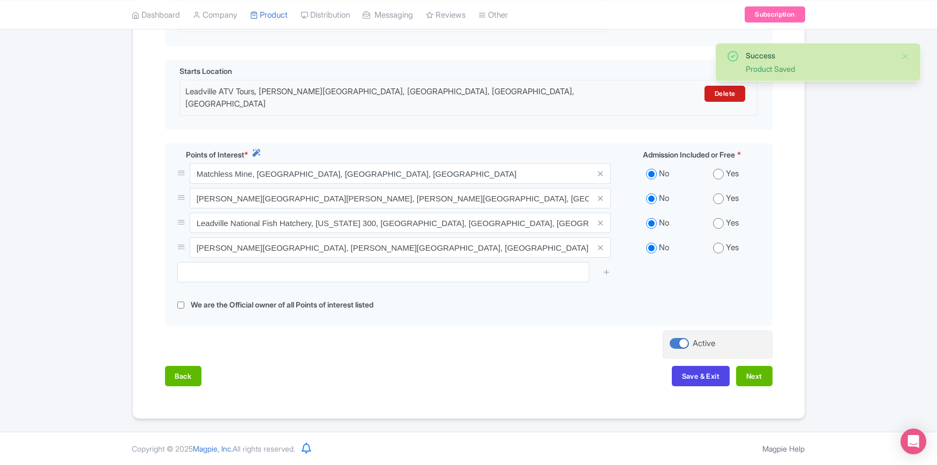
scroll to position [278, 0]
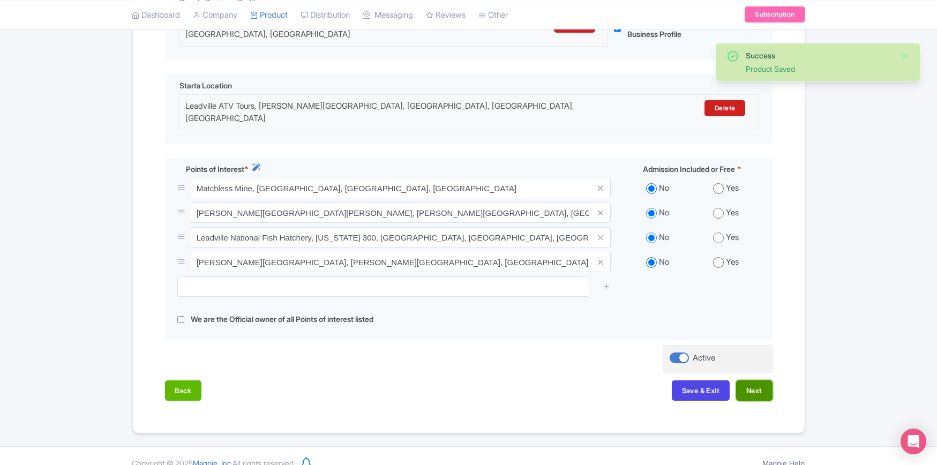
click at [749, 380] on button "Next" at bounding box center [754, 390] width 36 height 20
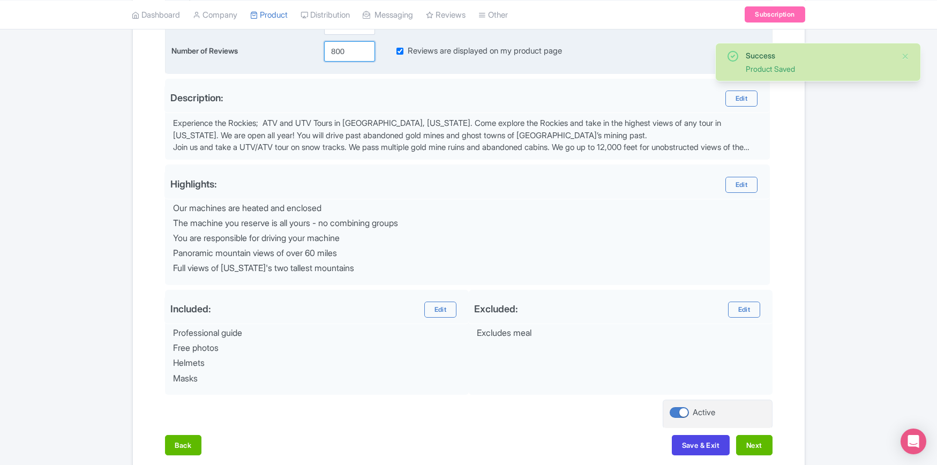
click at [340, 52] on input "800" at bounding box center [349, 51] width 51 height 20
paste input "9"
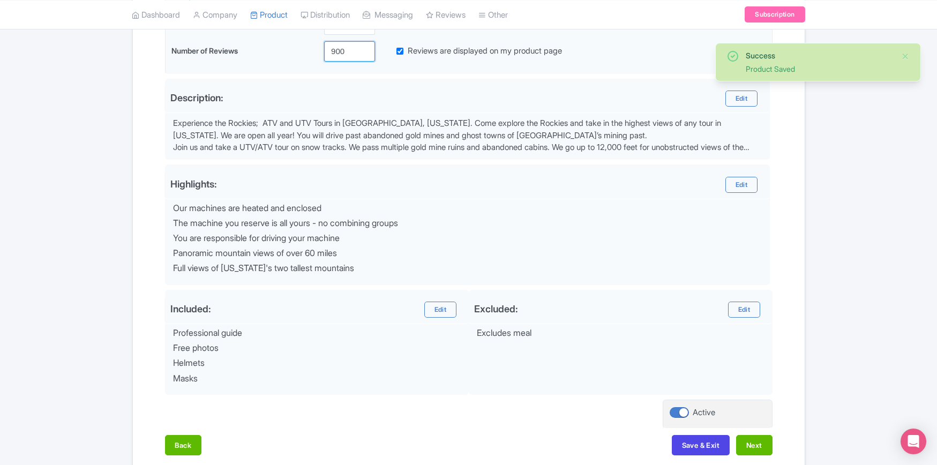
drag, startPoint x: 339, startPoint y: 50, endPoint x: 339, endPoint y: 77, distance: 26.8
click at [339, 50] on input "900" at bounding box center [349, 51] width 51 height 20
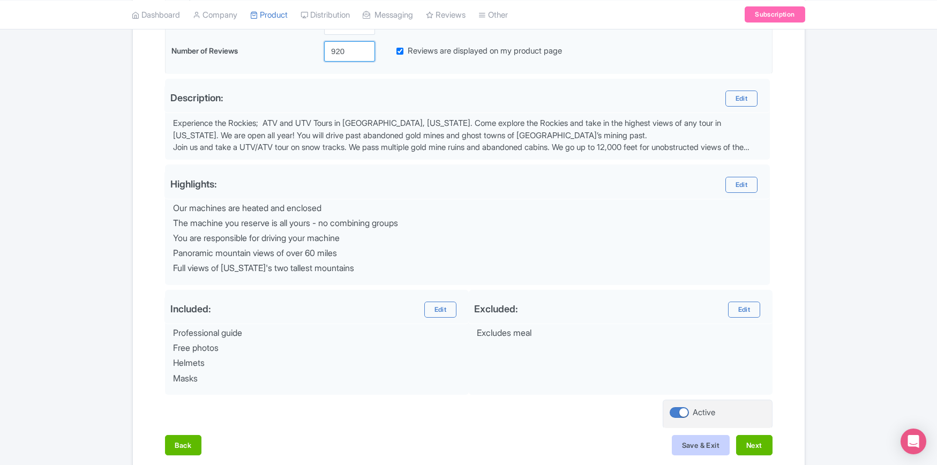
type input "920"
click at [686, 443] on button "Save & Exit" at bounding box center [701, 445] width 58 height 20
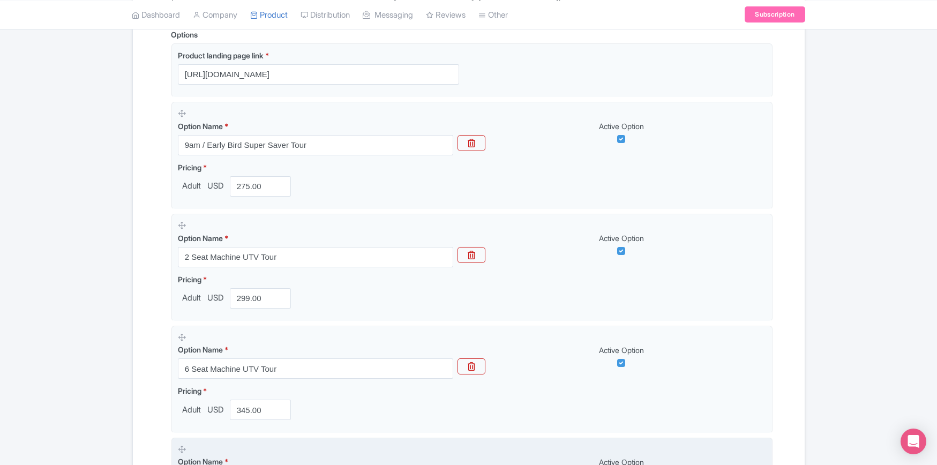
scroll to position [450, 0]
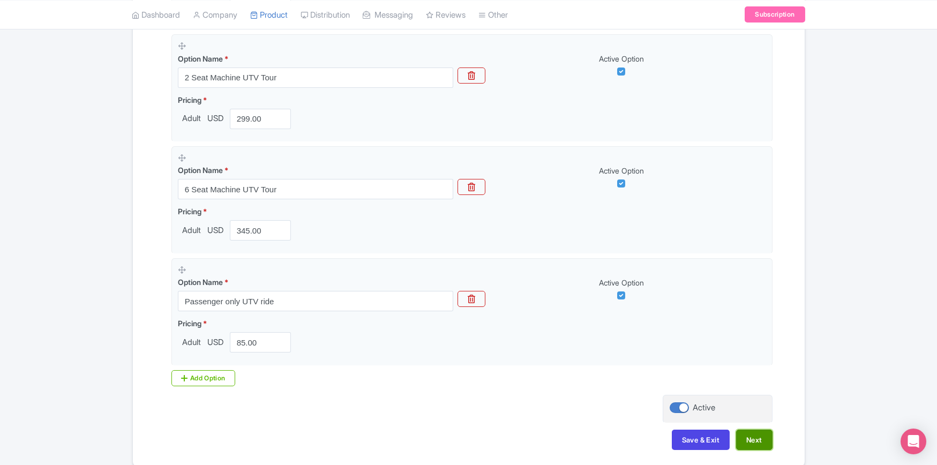
click at [758, 436] on button "Next" at bounding box center [754, 440] width 36 height 20
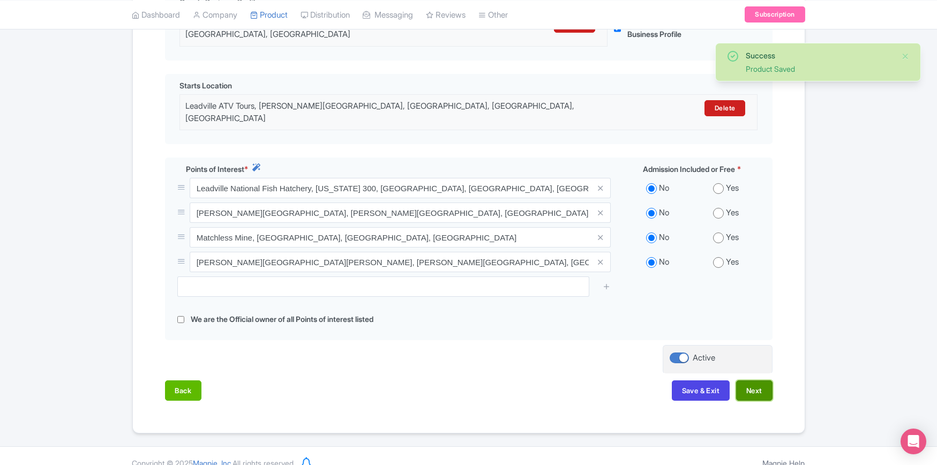
click at [754, 380] on button "Next" at bounding box center [754, 390] width 36 height 20
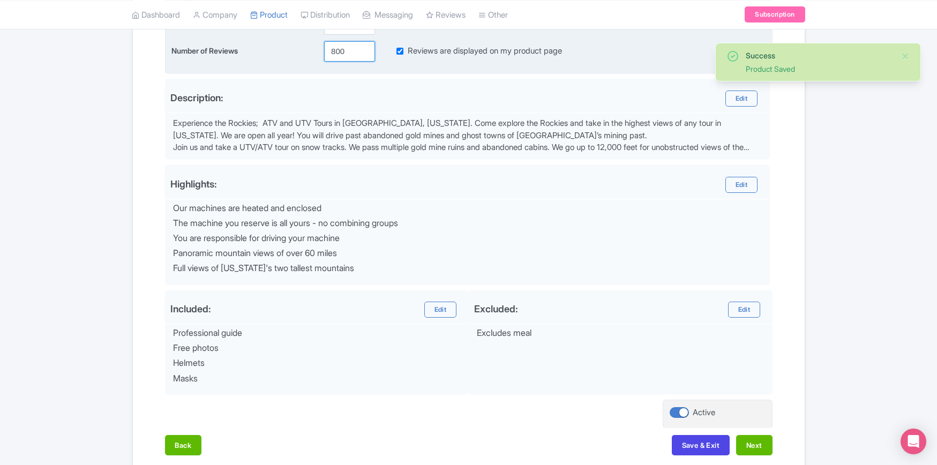
click at [347, 53] on input "800" at bounding box center [349, 51] width 51 height 20
click at [347, 52] on input "800" at bounding box center [349, 51] width 51 height 20
paste input "9"
click at [342, 49] on input "900" at bounding box center [349, 51] width 51 height 20
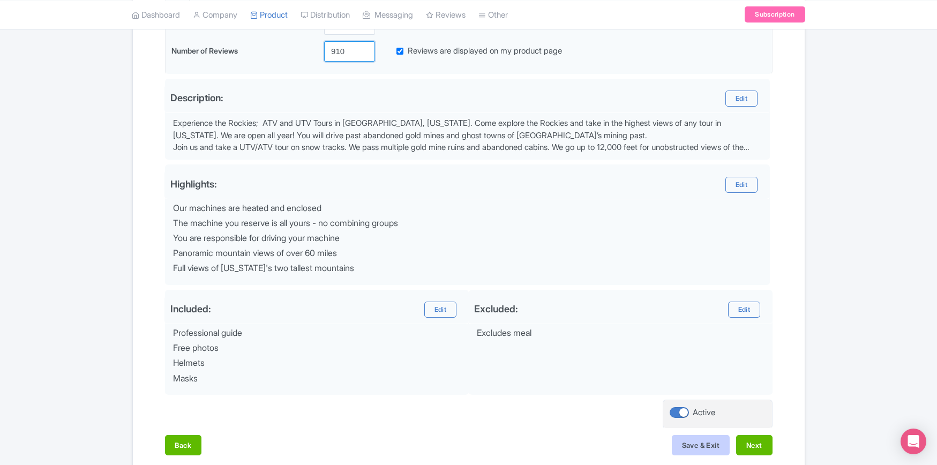
type input "910"
click at [691, 444] on button "Save & Exit" at bounding box center [701, 445] width 58 height 20
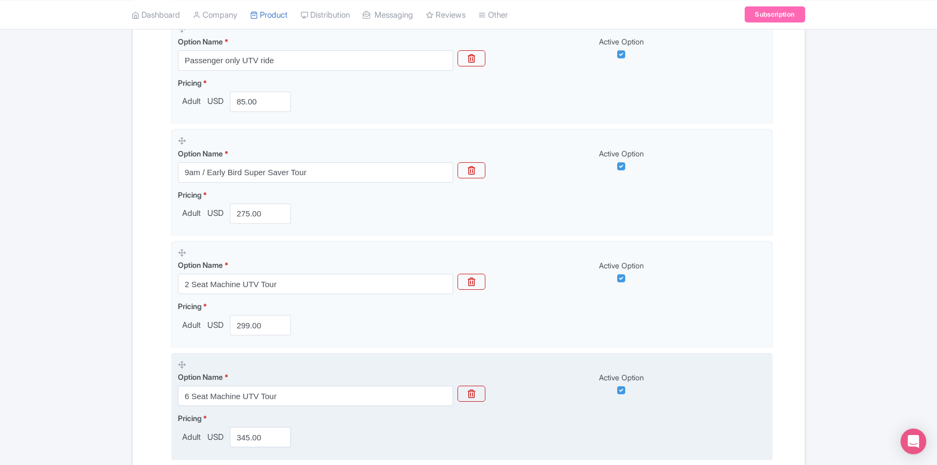
scroll to position [450, 0]
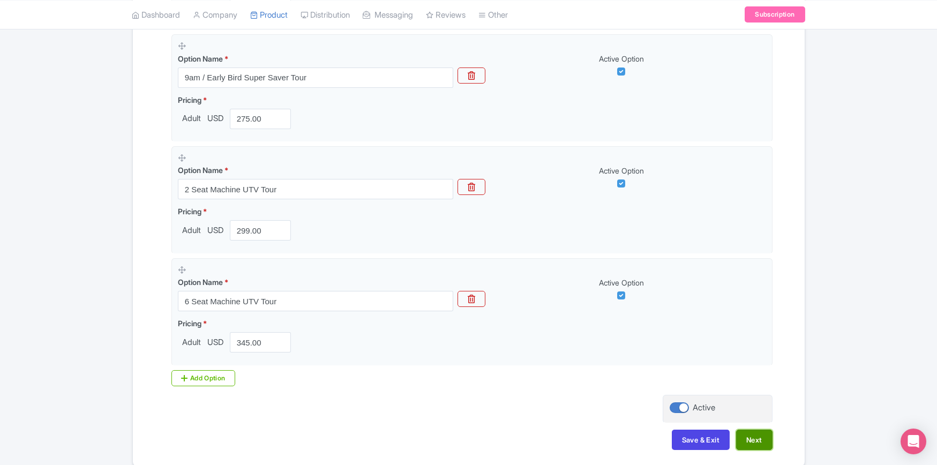
click at [747, 433] on button "Next" at bounding box center [754, 440] width 36 height 20
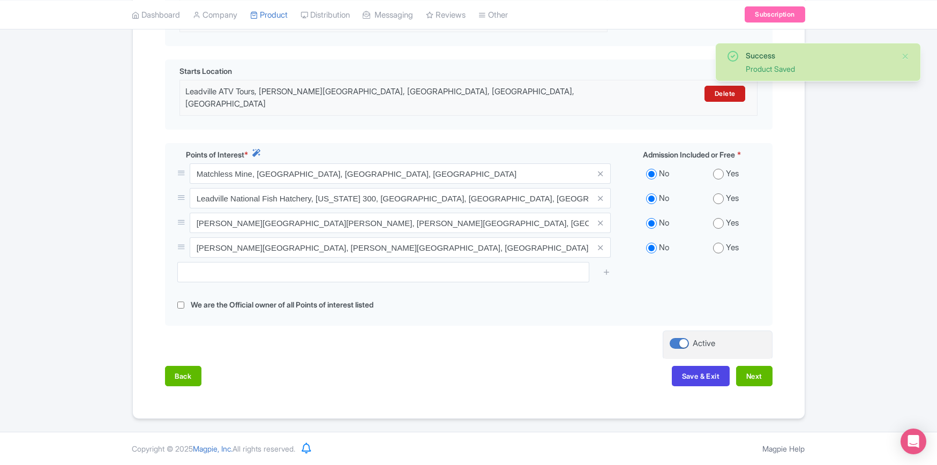
scroll to position [278, 0]
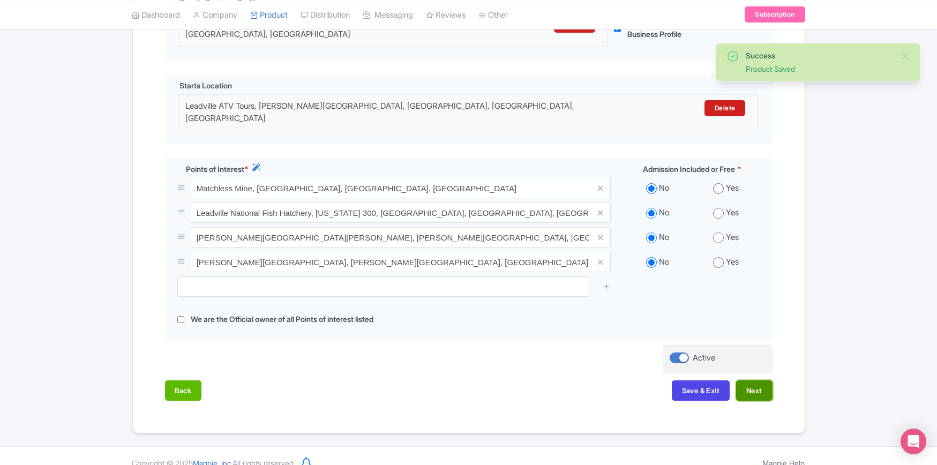
click at [759, 380] on button "Next" at bounding box center [754, 390] width 36 height 20
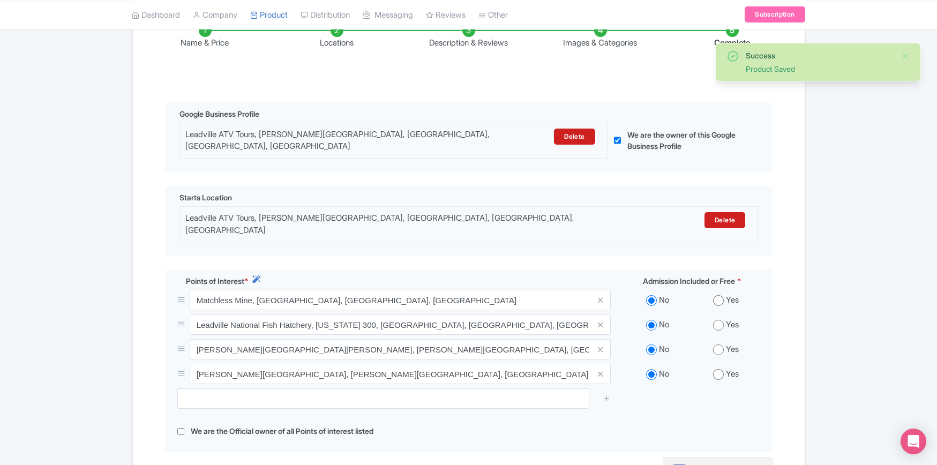
scroll to position [149, 0]
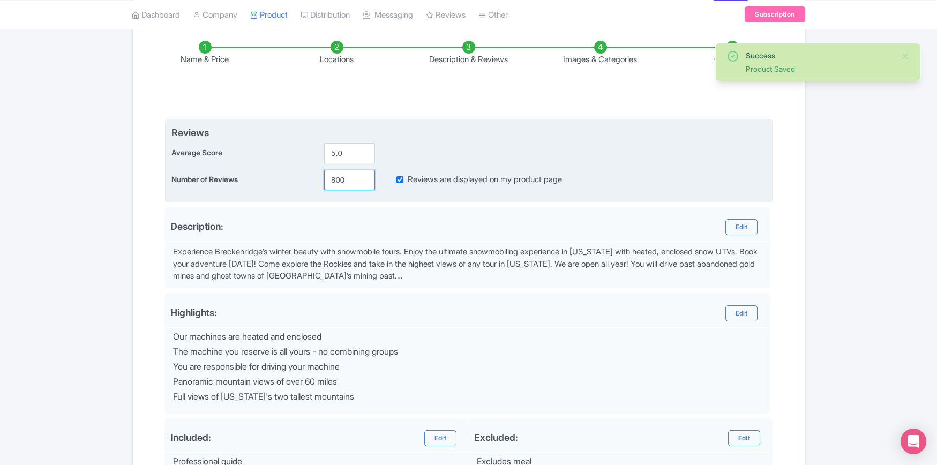
click at [337, 177] on input "800" at bounding box center [349, 180] width 51 height 20
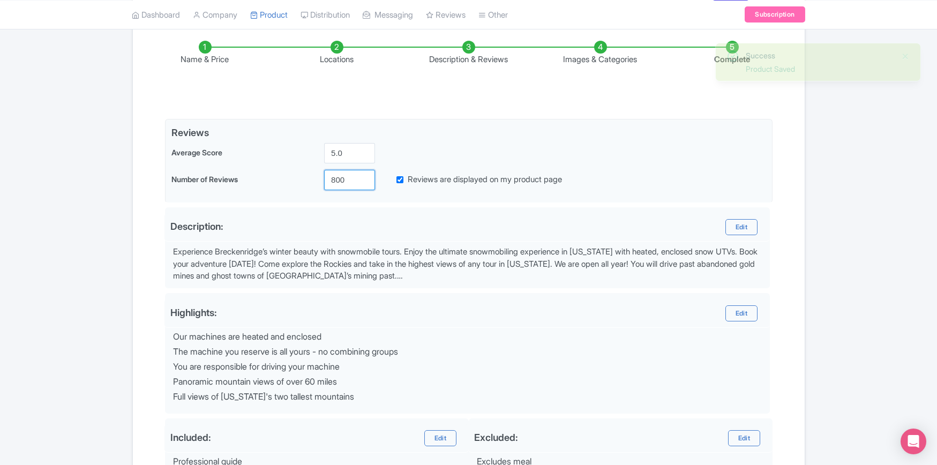
paste input "9"
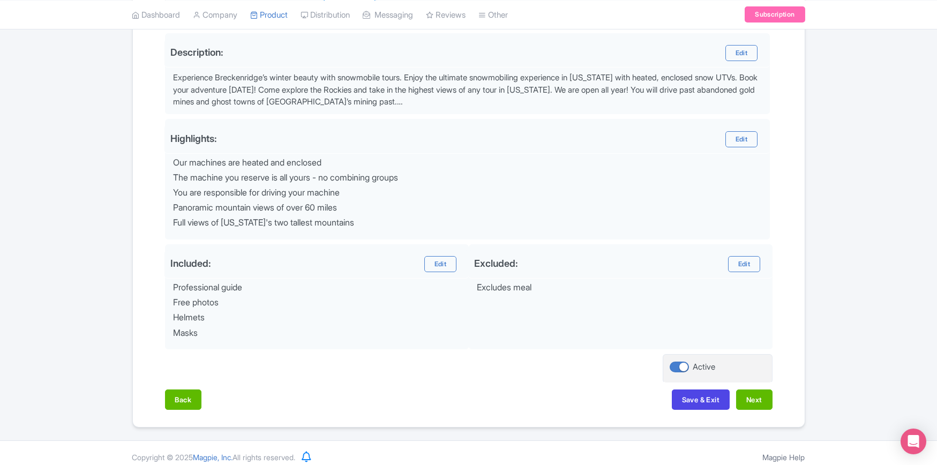
scroll to position [331, 0]
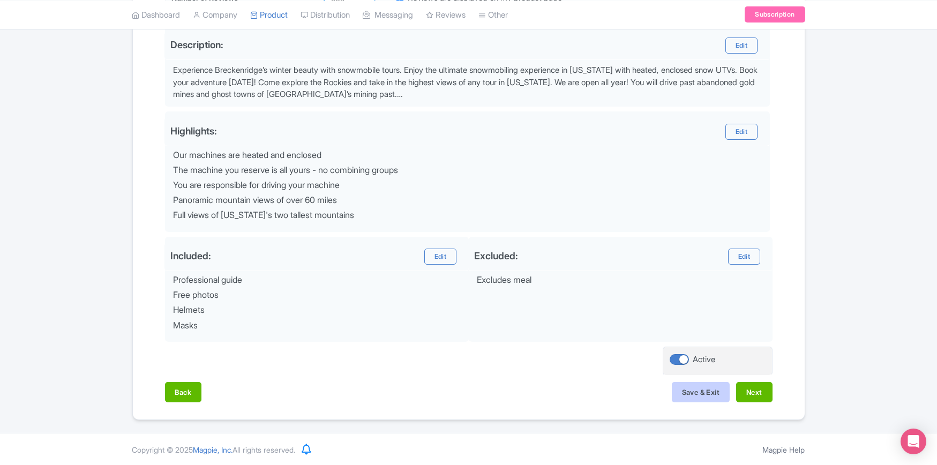
type input "900"
click at [688, 387] on button "Save & Exit" at bounding box center [701, 392] width 58 height 20
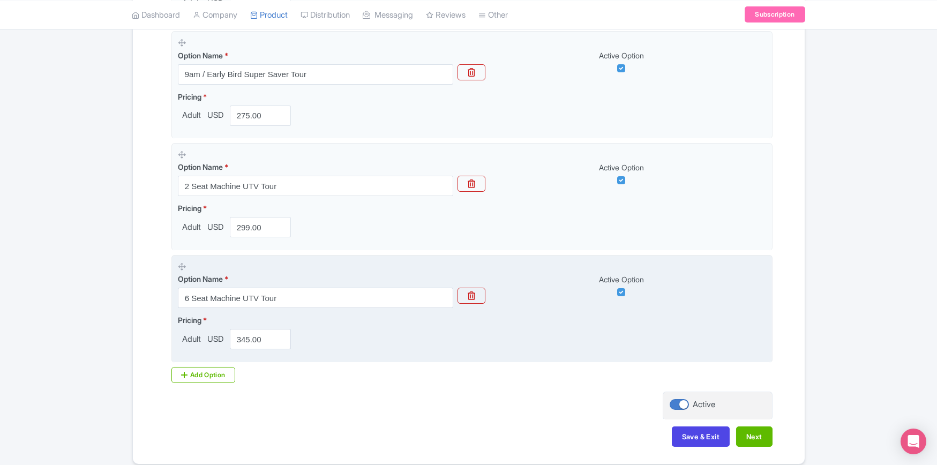
scroll to position [498, 0]
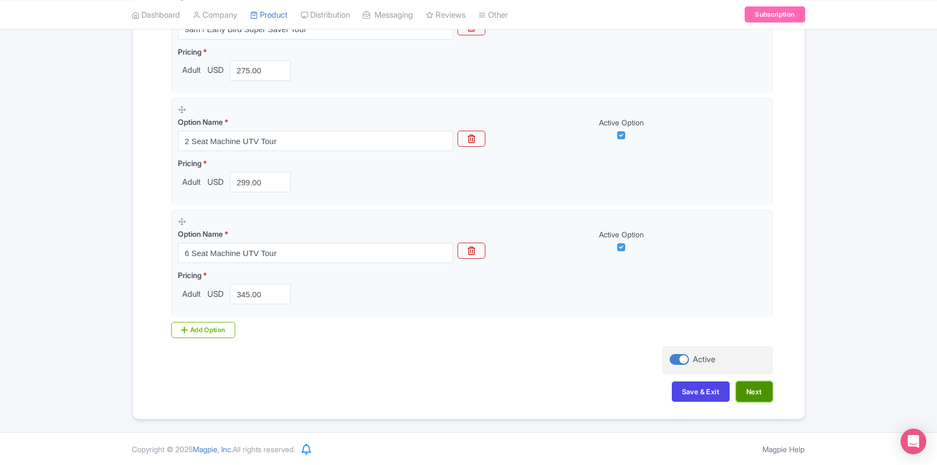
click at [751, 393] on button "Next" at bounding box center [754, 391] width 36 height 20
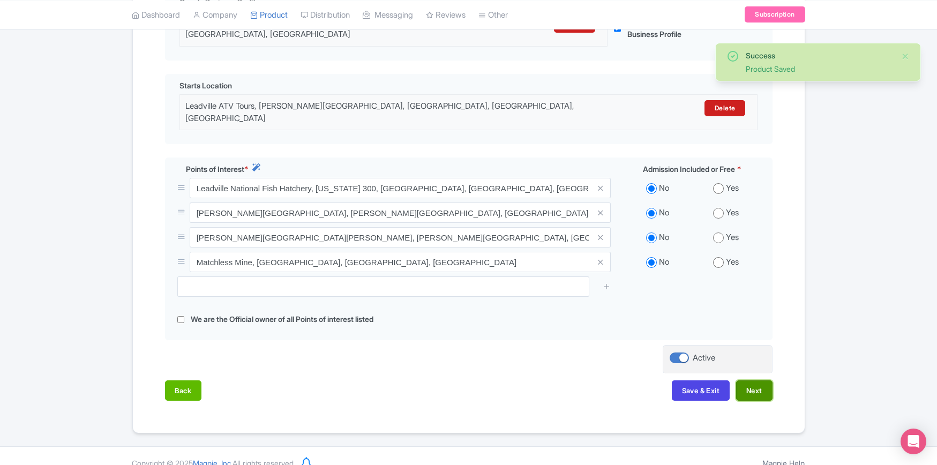
click at [754, 380] on button "Next" at bounding box center [754, 390] width 36 height 20
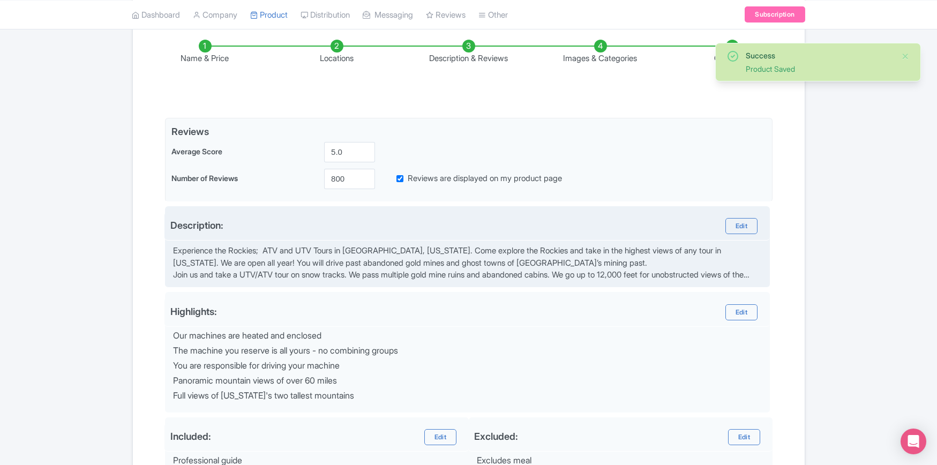
scroll to position [149, 0]
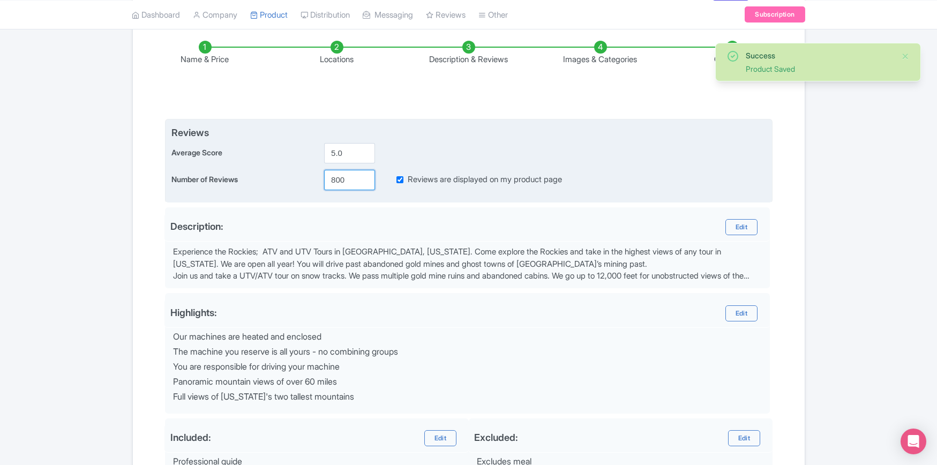
click at [332, 175] on input "800" at bounding box center [349, 180] width 51 height 20
paste input "9"
click at [337, 179] on input "900" at bounding box center [349, 180] width 51 height 20
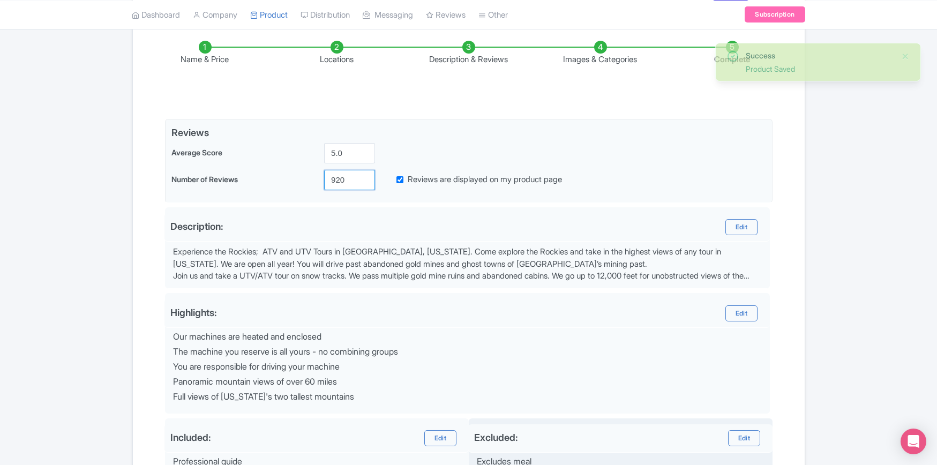
scroll to position [331, 0]
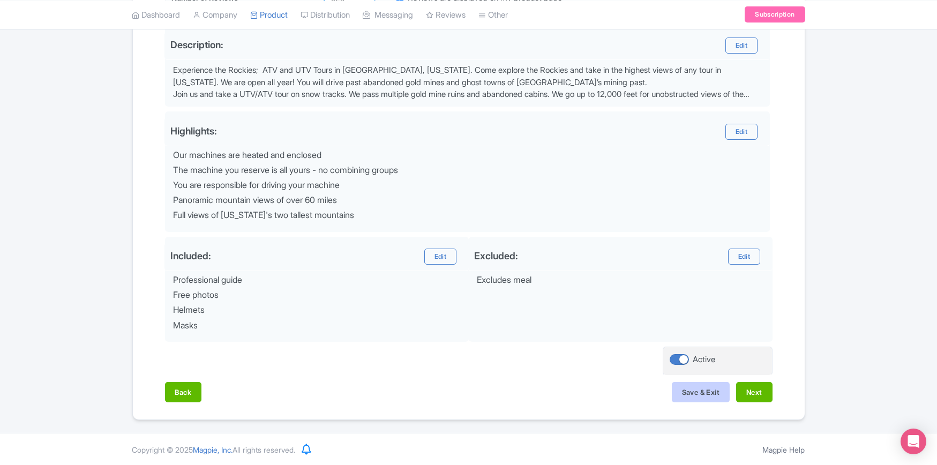
type input "920"
click at [687, 385] on button "Save & Exit" at bounding box center [701, 392] width 58 height 20
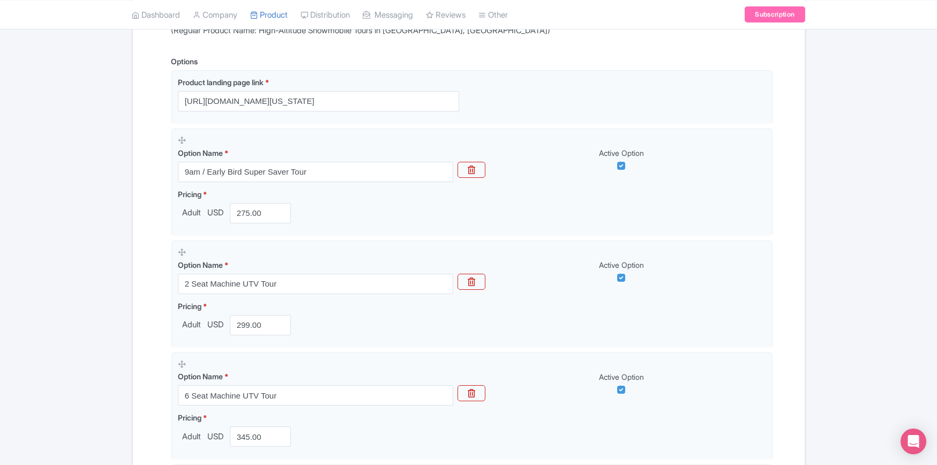
scroll to position [498, 0]
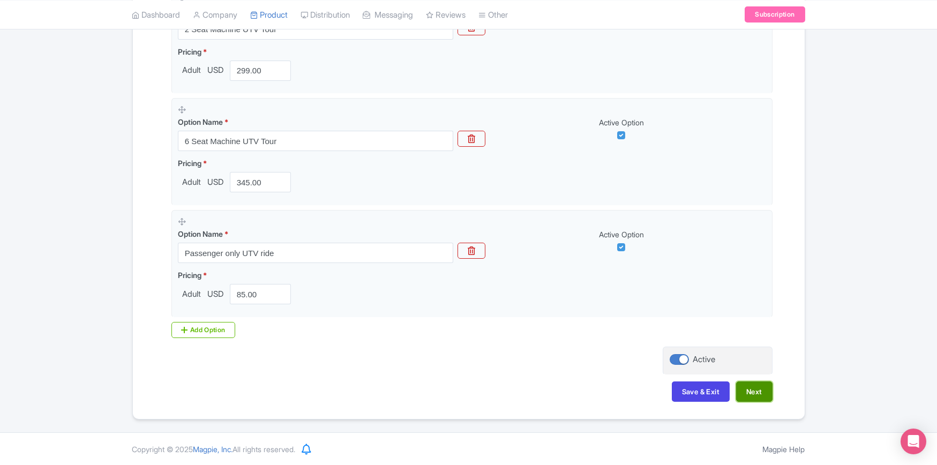
click at [753, 384] on button "Next" at bounding box center [754, 391] width 36 height 20
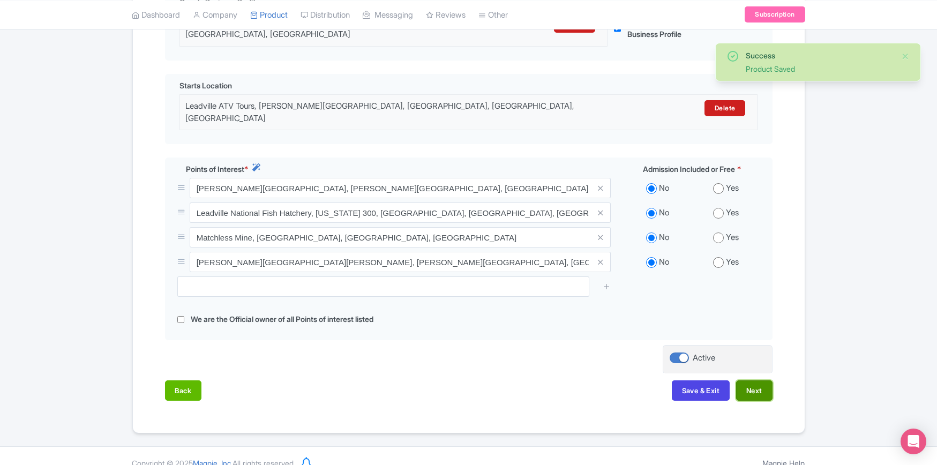
click at [751, 380] on button "Next" at bounding box center [754, 390] width 36 height 20
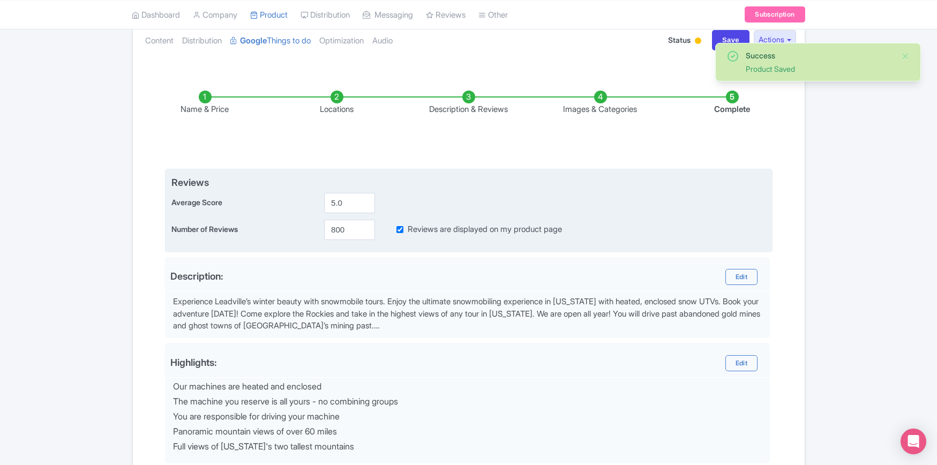
scroll to position [85, 0]
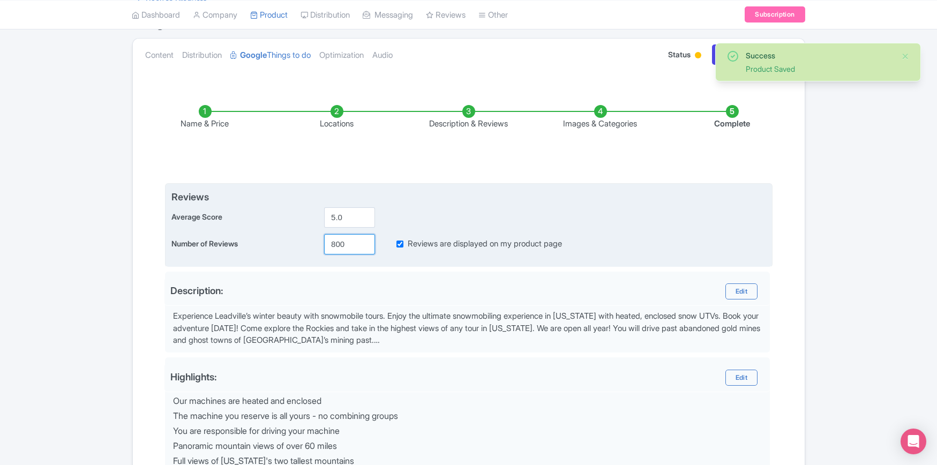
click at [337, 243] on input "800" at bounding box center [349, 244] width 51 height 20
paste input "9"
click at [341, 246] on input "900" at bounding box center [349, 244] width 51 height 20
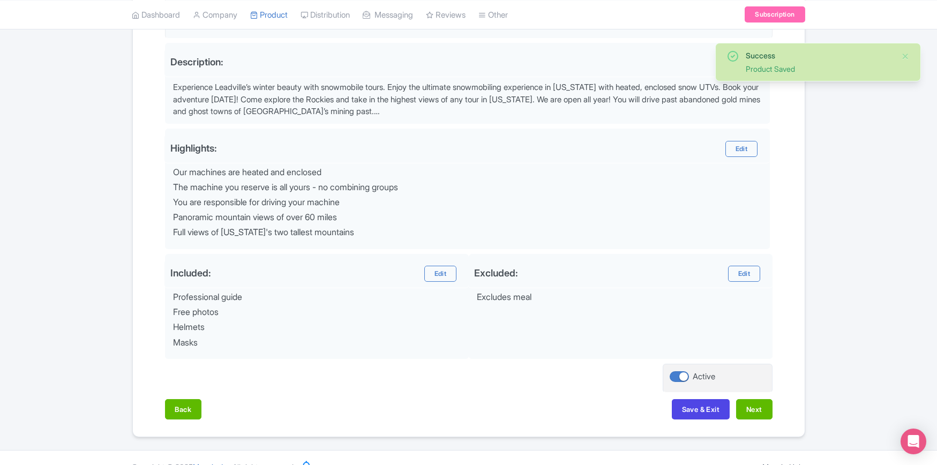
scroll to position [331, 0]
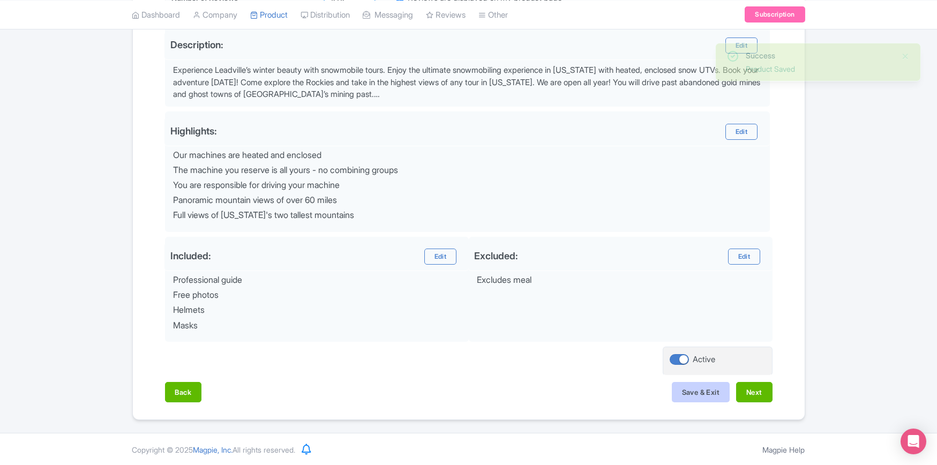
type input "910"
click at [704, 387] on button "Save & Exit" at bounding box center [701, 392] width 58 height 20
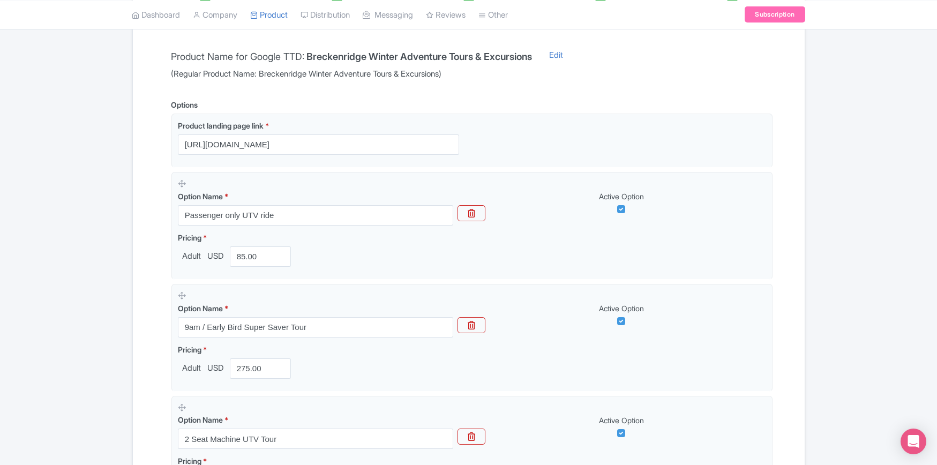
scroll to position [498, 0]
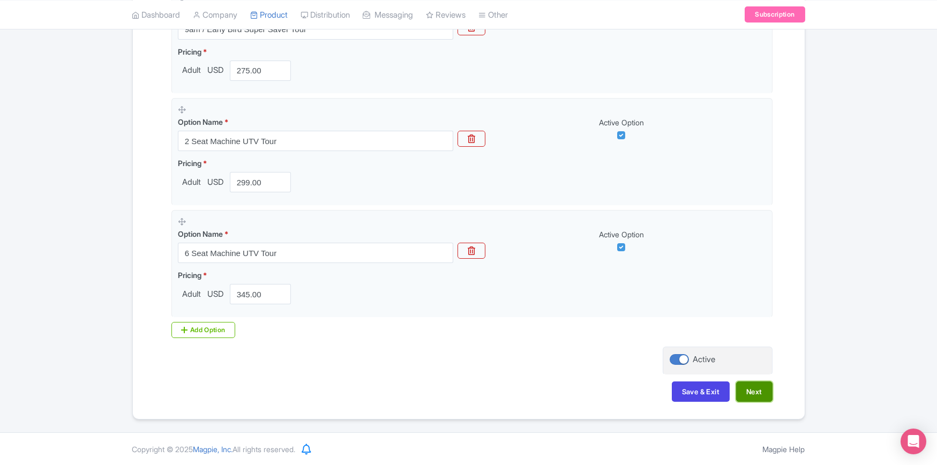
click at [762, 392] on button "Next" at bounding box center [754, 391] width 36 height 20
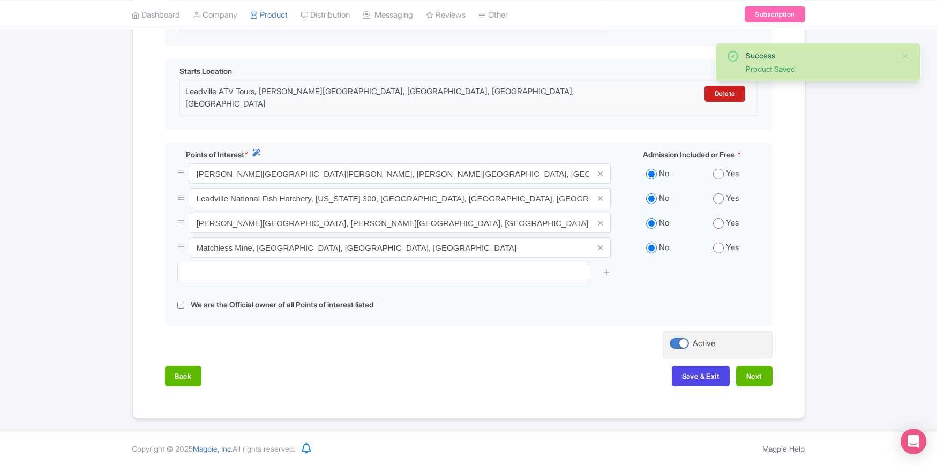
scroll to position [278, 0]
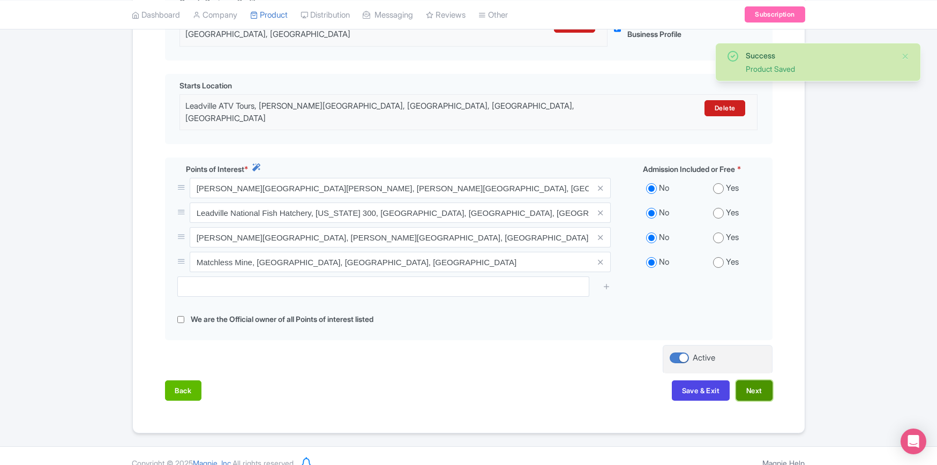
click at [756, 380] on button "Next" at bounding box center [754, 390] width 36 height 20
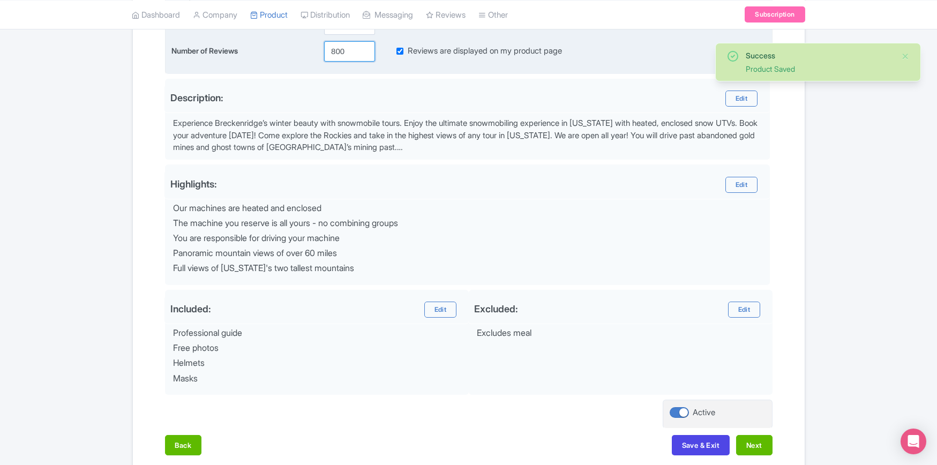
click at [334, 50] on input "800" at bounding box center [349, 51] width 51 height 20
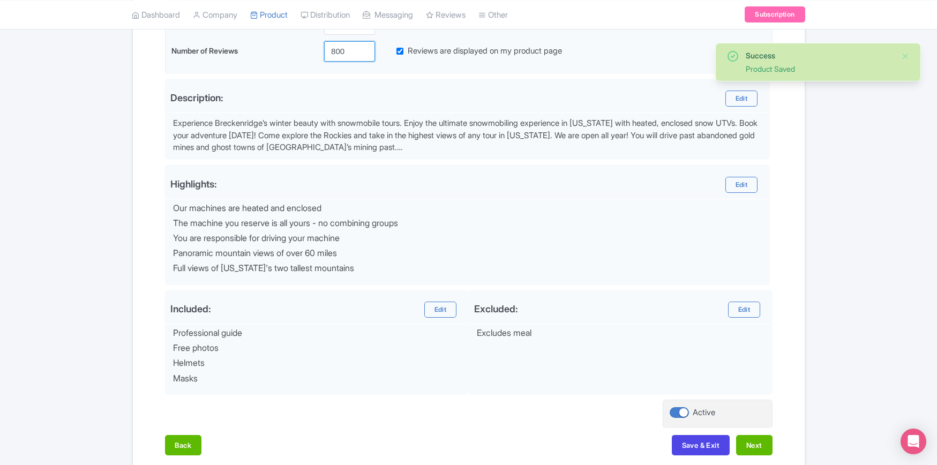
paste input "9"
type input "900"
click at [688, 440] on button "Save & Exit" at bounding box center [701, 445] width 58 height 20
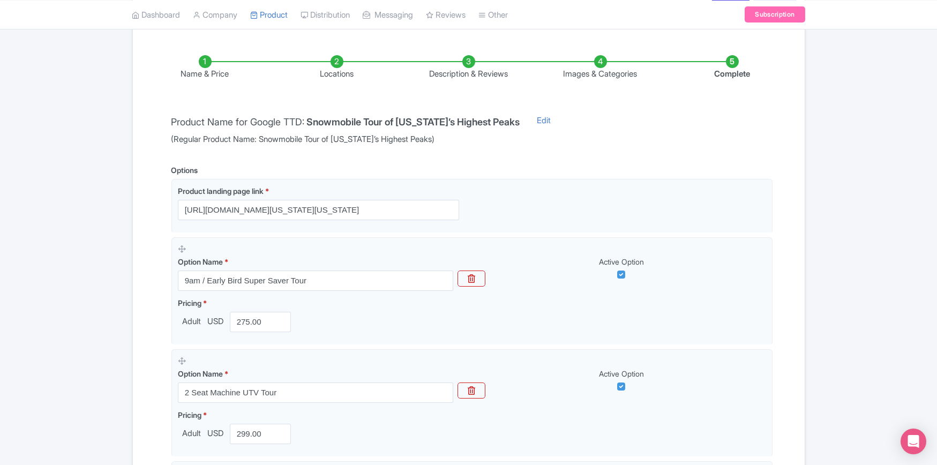
scroll to position [498, 0]
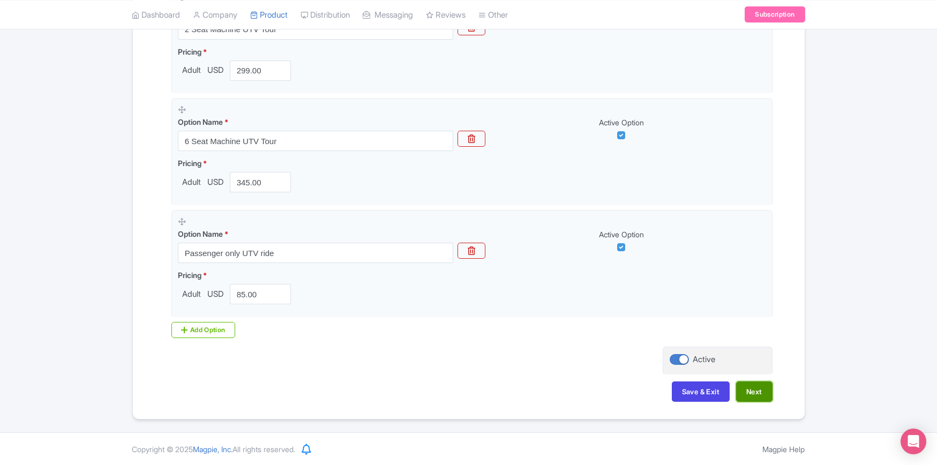
click at [758, 386] on button "Next" at bounding box center [754, 391] width 36 height 20
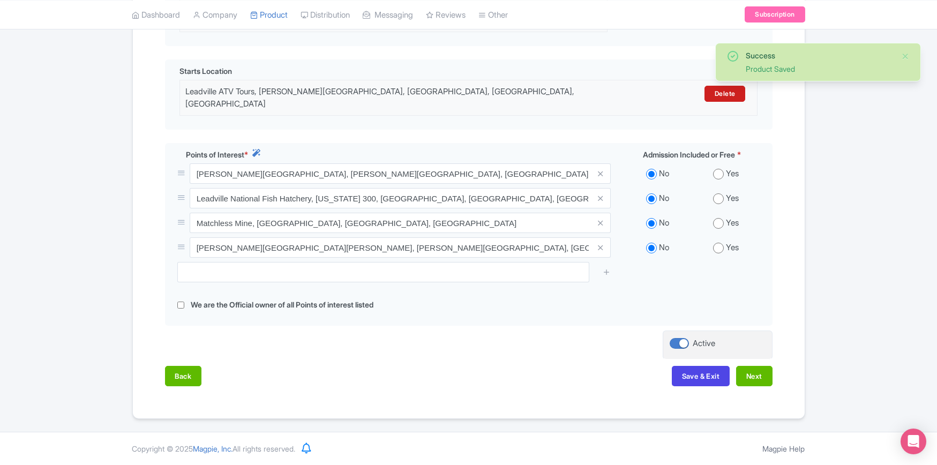
scroll to position [278, 0]
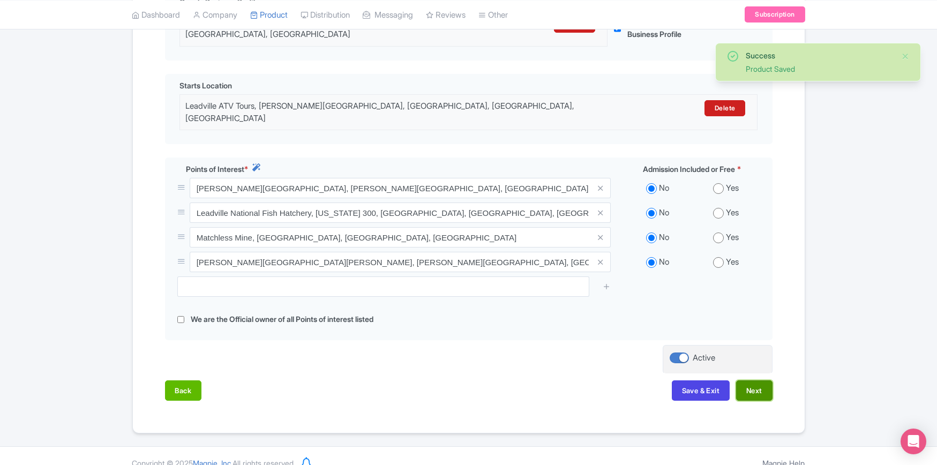
click at [755, 380] on button "Next" at bounding box center [754, 390] width 36 height 20
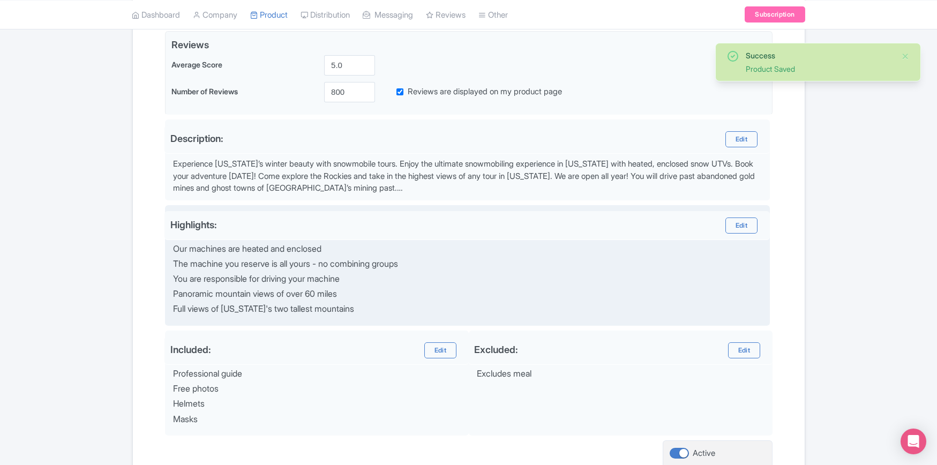
scroll to position [214, 0]
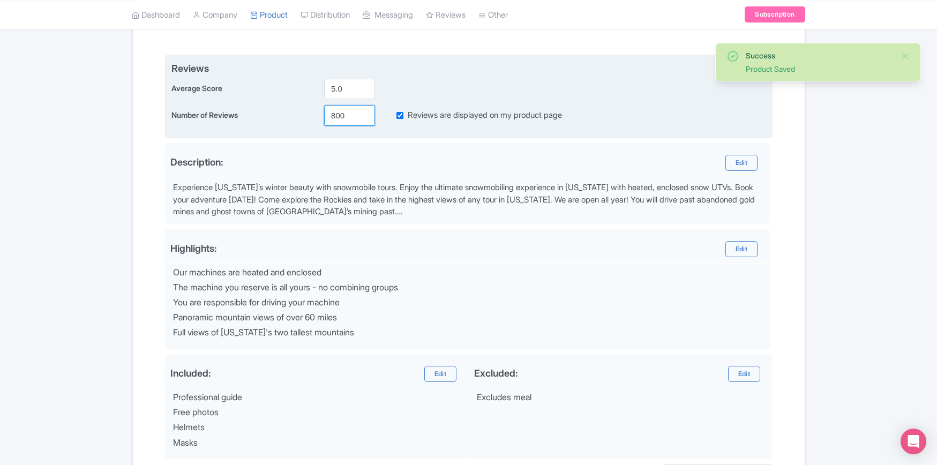
click at [333, 114] on input "800" at bounding box center [349, 116] width 51 height 20
paste input "9"
click at [341, 116] on input "900" at bounding box center [349, 116] width 51 height 20
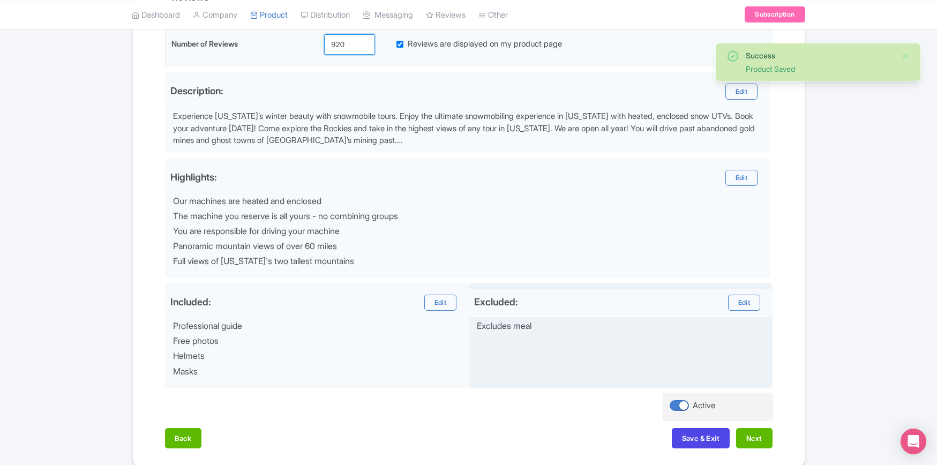
scroll to position [331, 0]
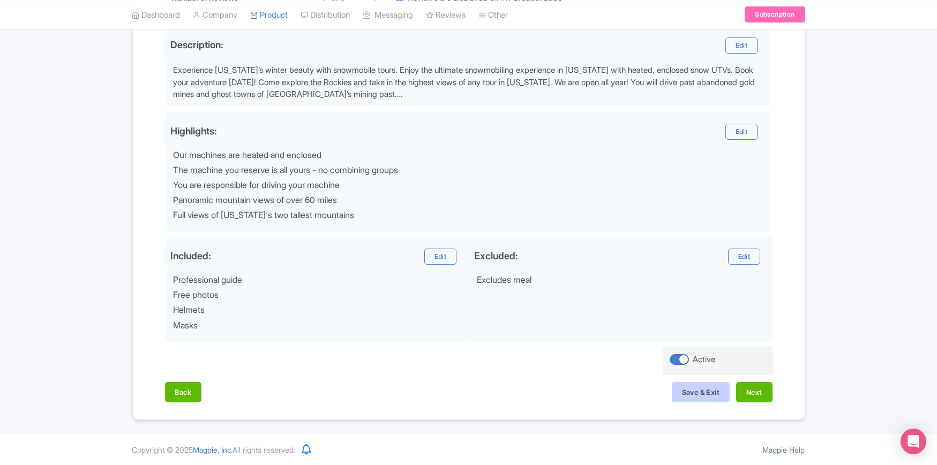
type input "920"
click at [688, 383] on button "Save & Exit" at bounding box center [701, 392] width 58 height 20
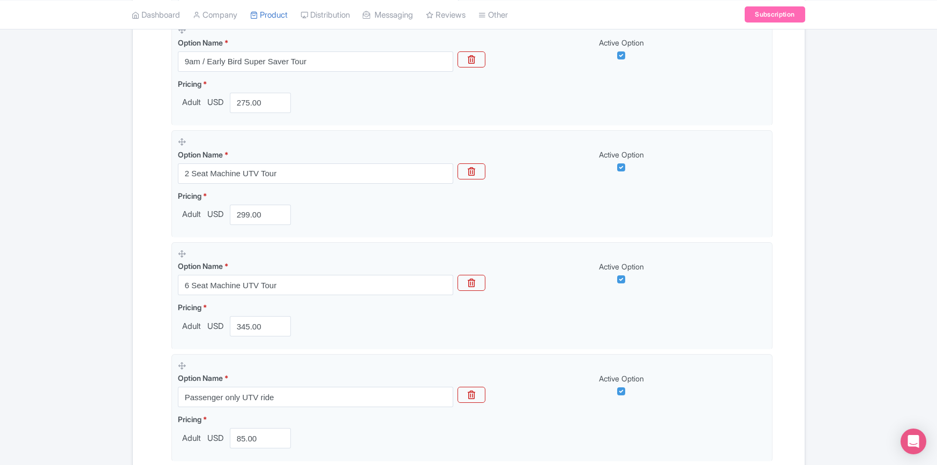
scroll to position [498, 0]
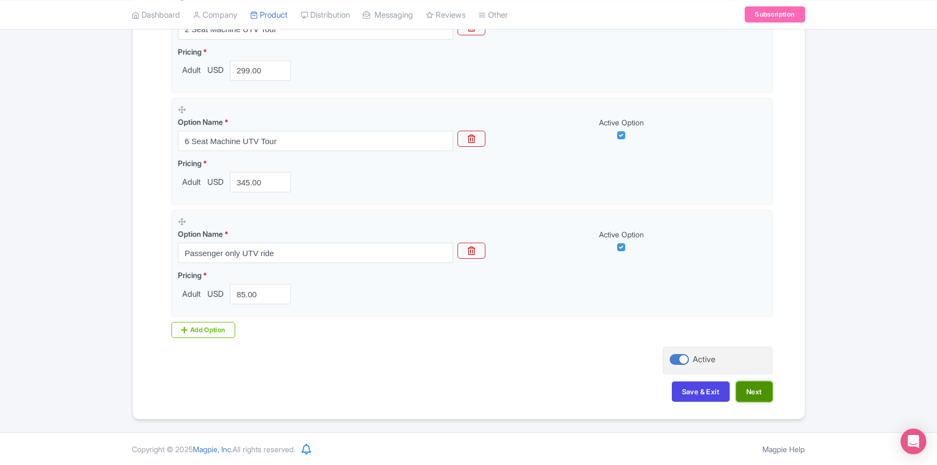
click at [752, 384] on button "Next" at bounding box center [754, 391] width 36 height 20
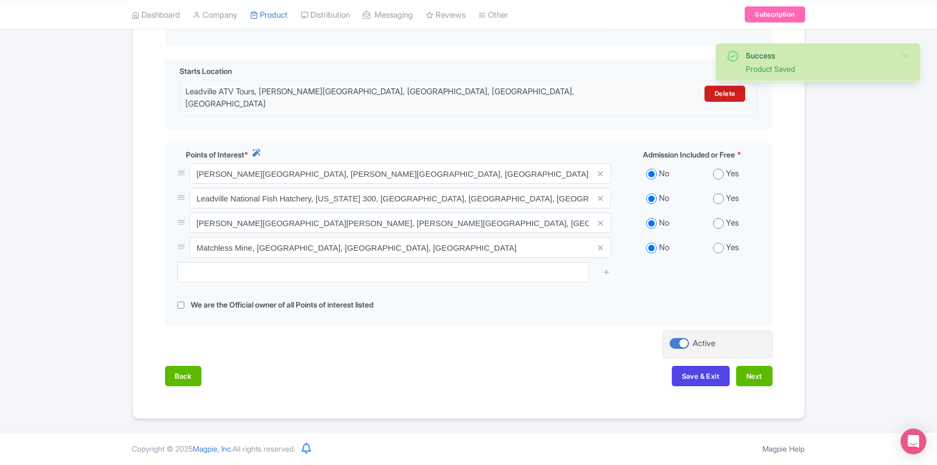
scroll to position [278, 0]
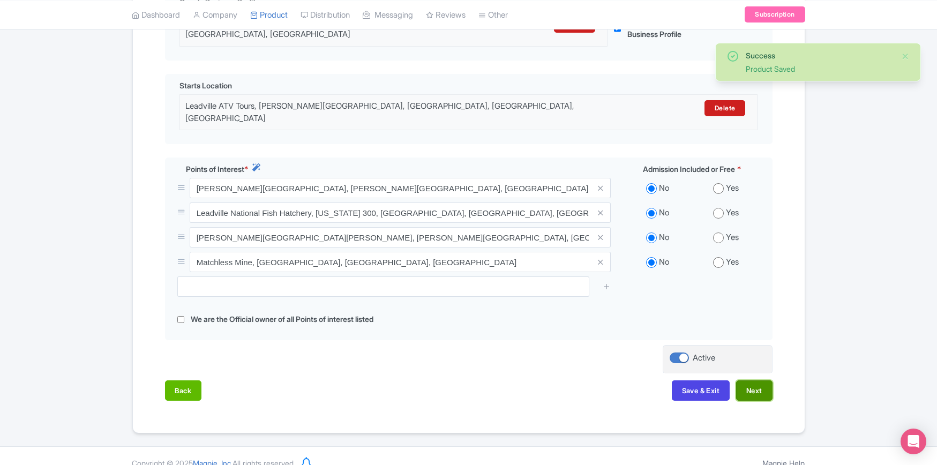
click at [758, 380] on button "Next" at bounding box center [754, 390] width 36 height 20
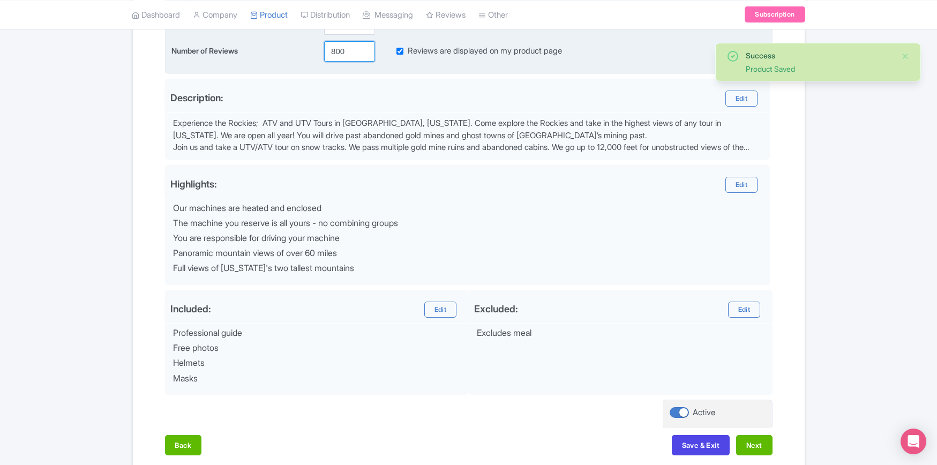
click at [339, 49] on input "800" at bounding box center [349, 51] width 51 height 20
paste input "9"
click at [337, 50] on input "900" at bounding box center [349, 51] width 51 height 20
click at [338, 48] on input "900" at bounding box center [349, 51] width 51 height 20
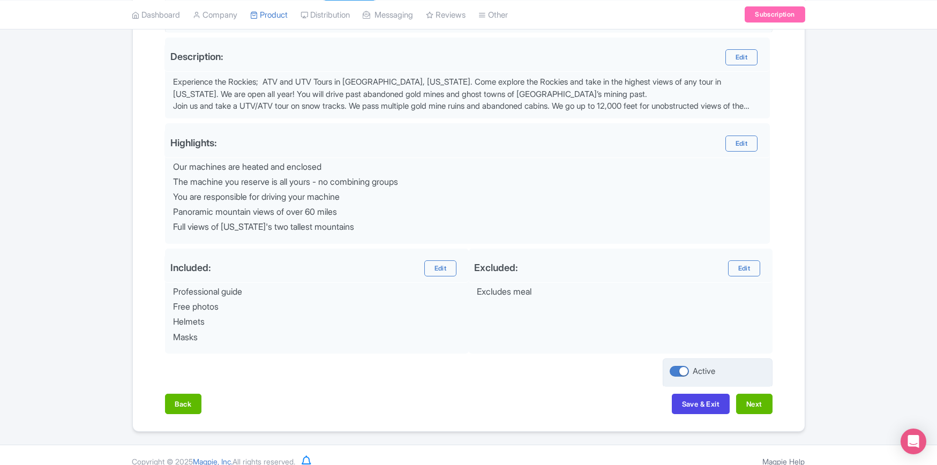
scroll to position [331, 0]
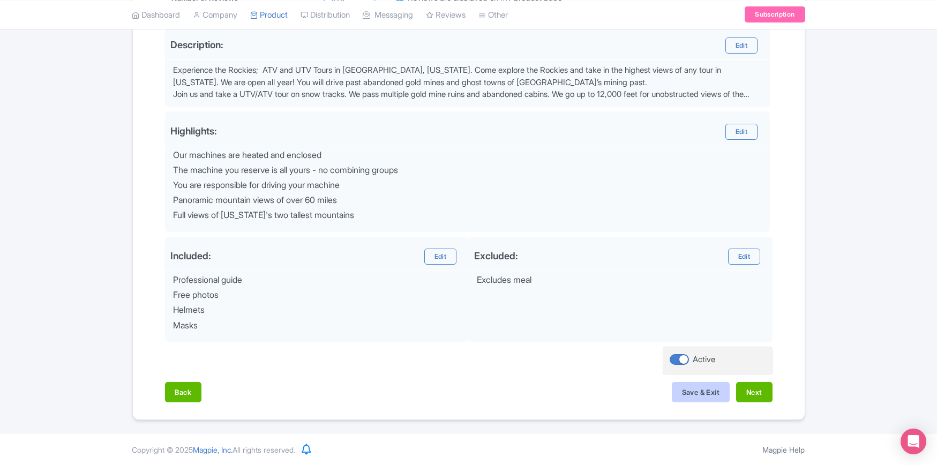
type input "910"
click at [700, 394] on button "Save & Exit" at bounding box center [701, 392] width 58 height 20
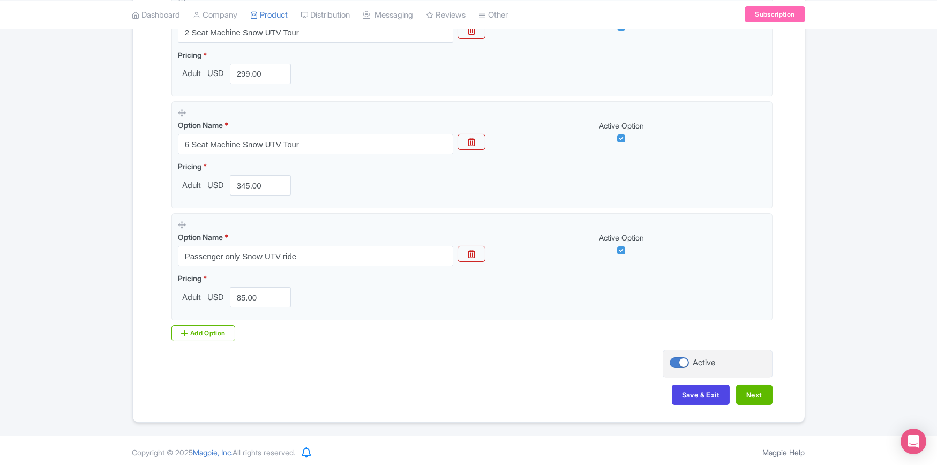
scroll to position [498, 0]
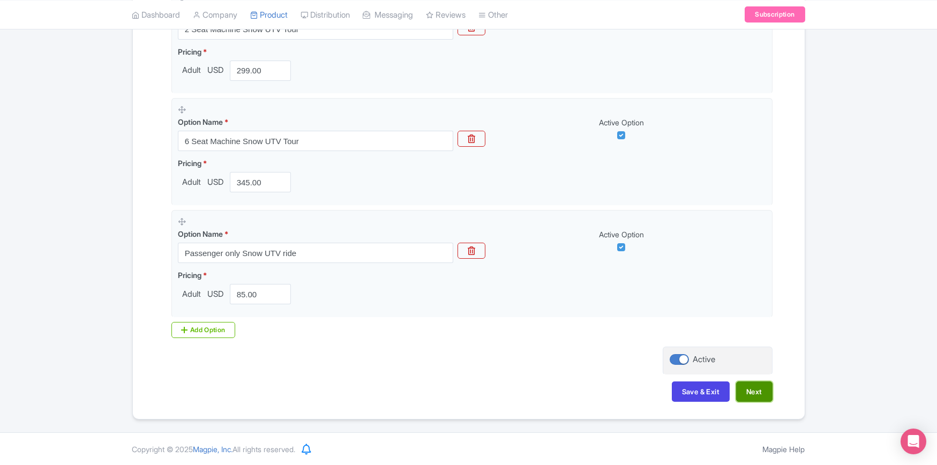
click at [765, 392] on button "Next" at bounding box center [754, 391] width 36 height 20
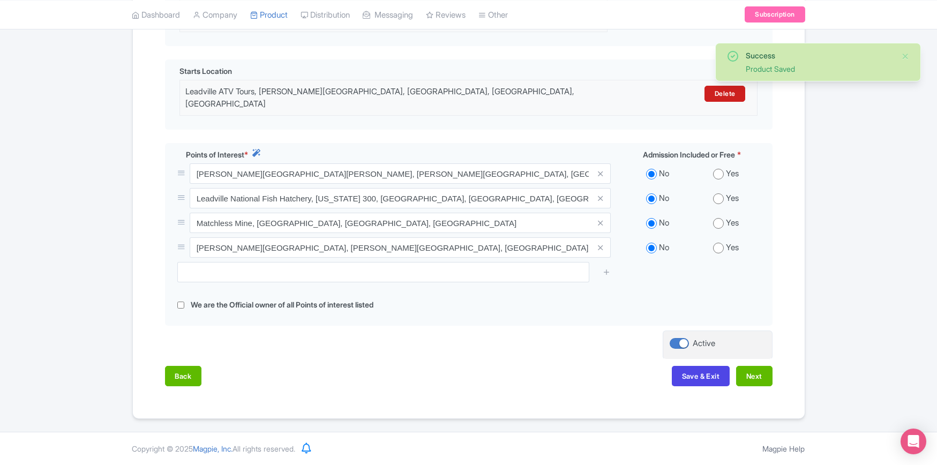
scroll to position [278, 0]
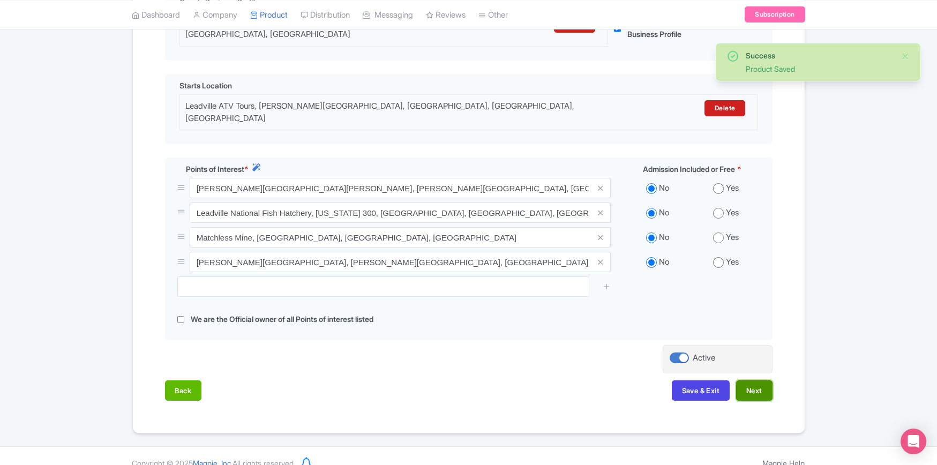
click at [759, 380] on button "Next" at bounding box center [754, 390] width 36 height 20
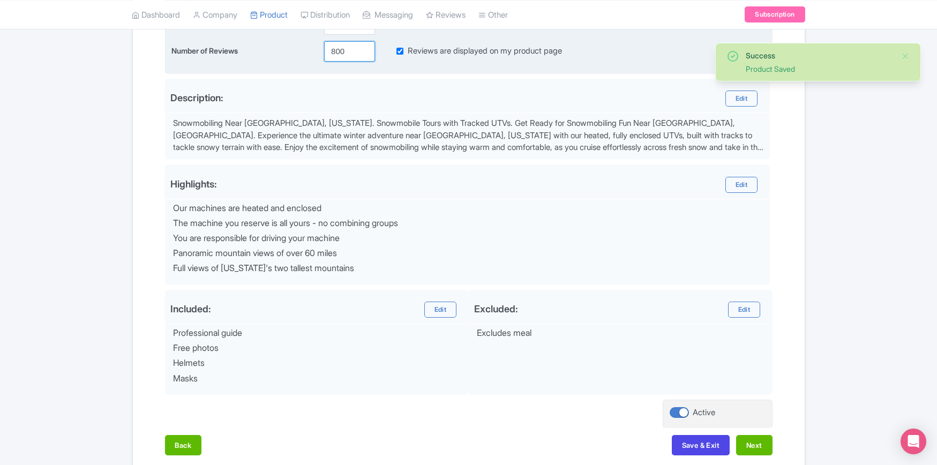
click at [342, 46] on input "800" at bounding box center [349, 51] width 51 height 20
paste input "9"
click at [339, 50] on input "900" at bounding box center [349, 51] width 51 height 20
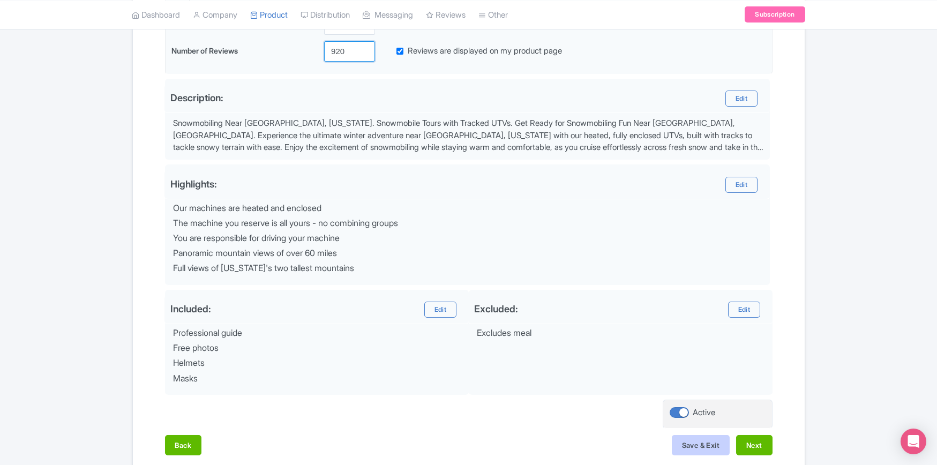
type input "920"
click at [697, 441] on button "Save & Exit" at bounding box center [701, 445] width 58 height 20
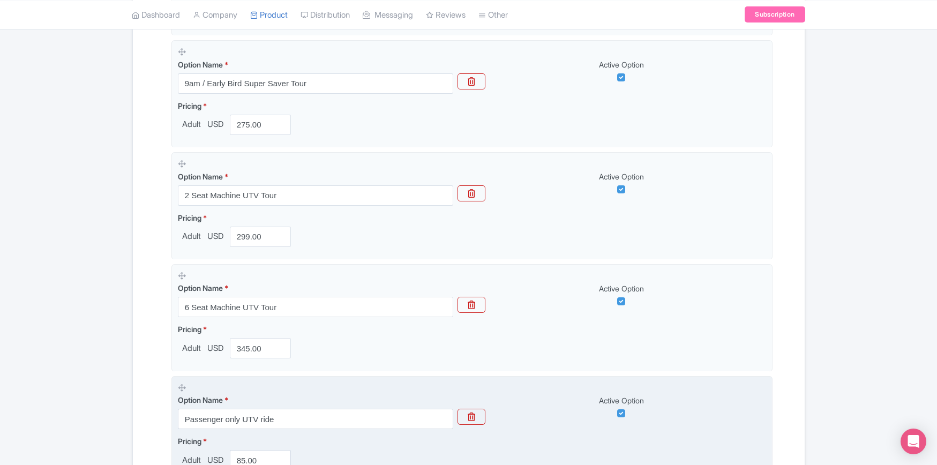
scroll to position [498, 0]
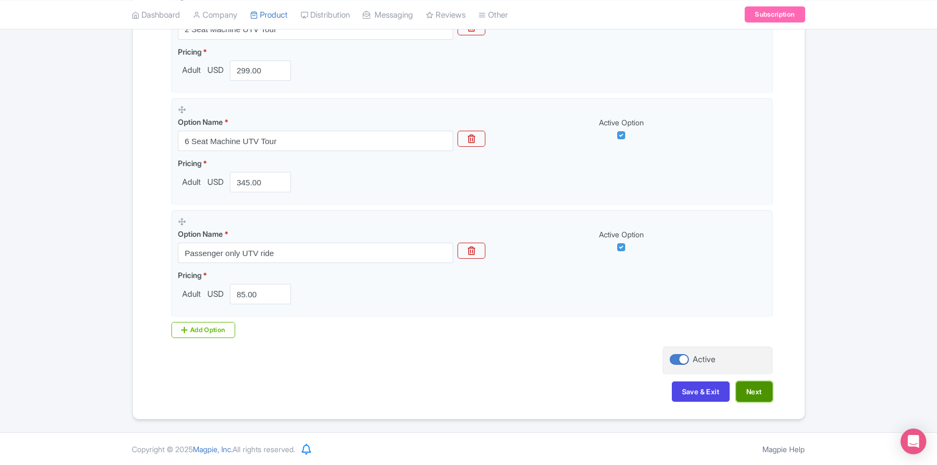
click at [752, 392] on button "Next" at bounding box center [754, 391] width 36 height 20
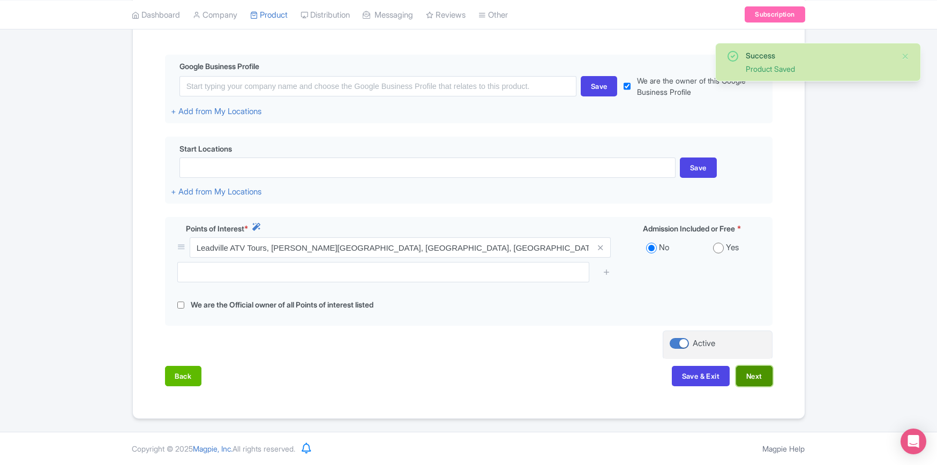
click at [757, 375] on button "Next" at bounding box center [754, 376] width 36 height 20
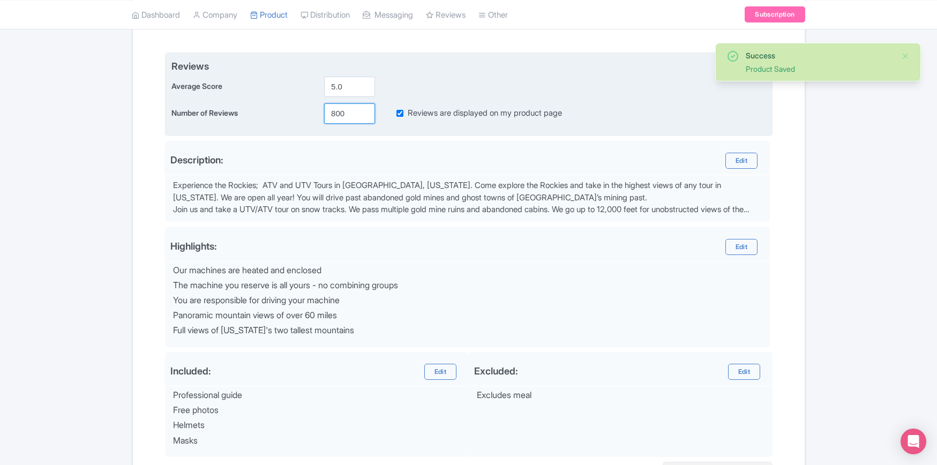
click at [340, 114] on input "800" at bounding box center [349, 113] width 51 height 20
paste input "9"
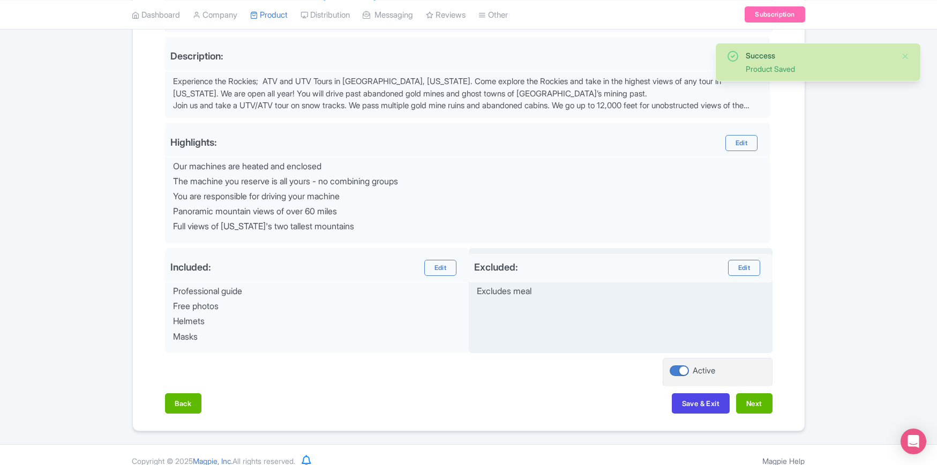
scroll to position [331, 0]
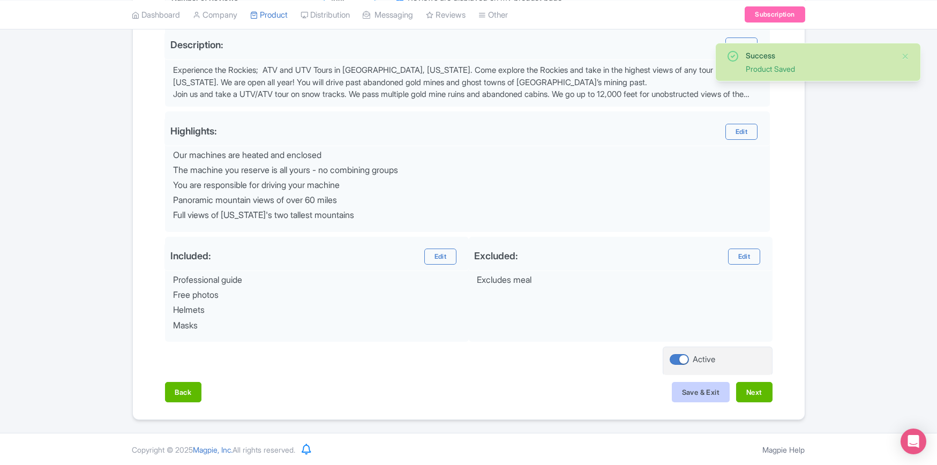
type input "900"
click at [695, 385] on button "Save & Exit" at bounding box center [701, 392] width 58 height 20
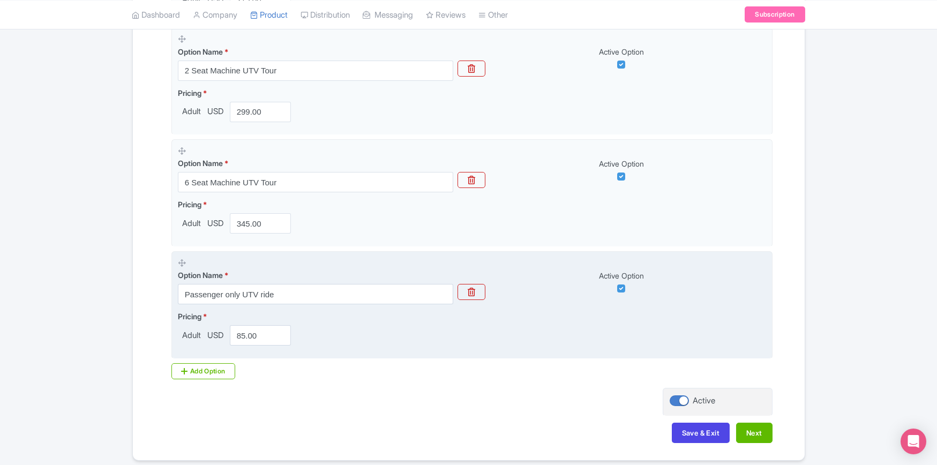
scroll to position [498, 0]
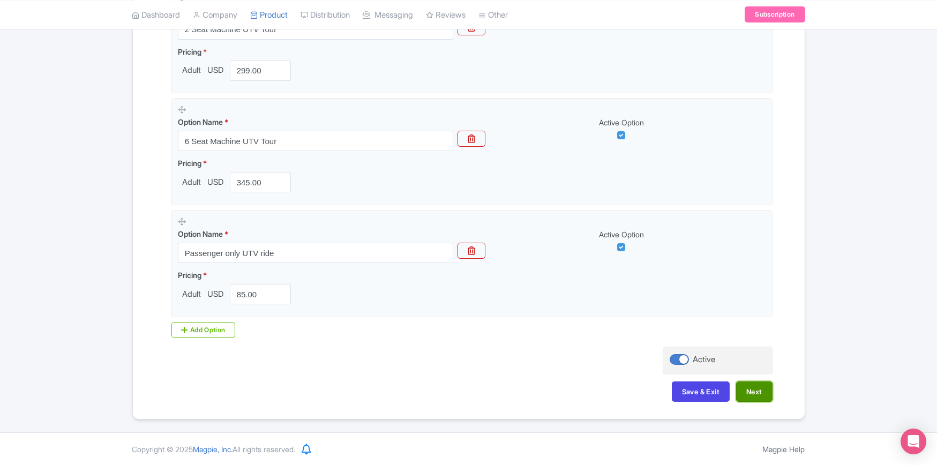
click at [748, 387] on button "Next" at bounding box center [754, 391] width 36 height 20
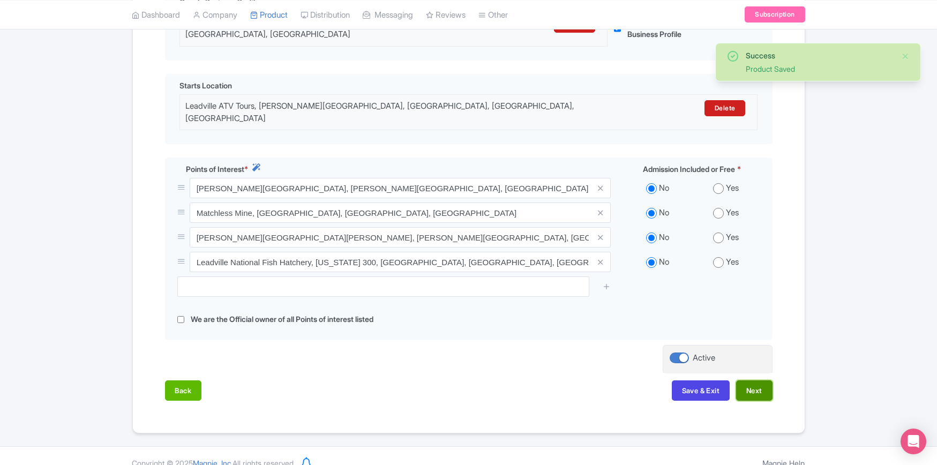
click at [755, 380] on button "Next" at bounding box center [754, 390] width 36 height 20
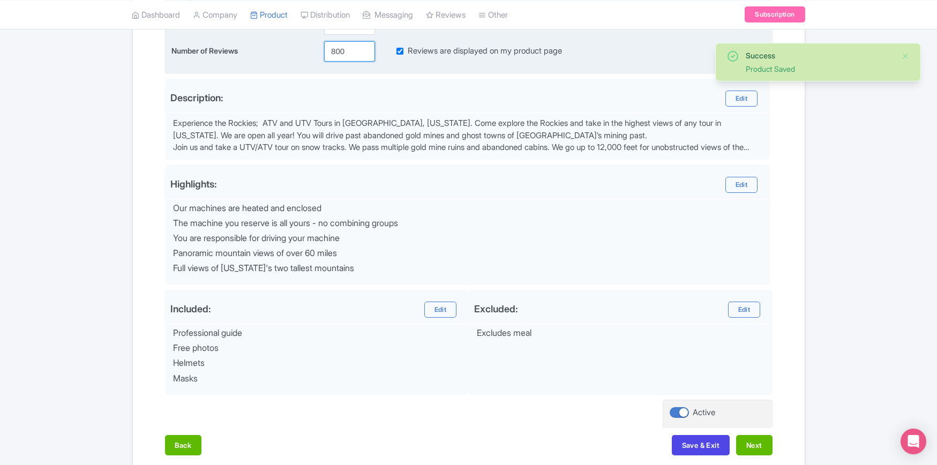
click at [340, 52] on input "800" at bounding box center [349, 51] width 51 height 20
paste input "9"
click at [341, 51] on input "900" at bounding box center [349, 51] width 51 height 20
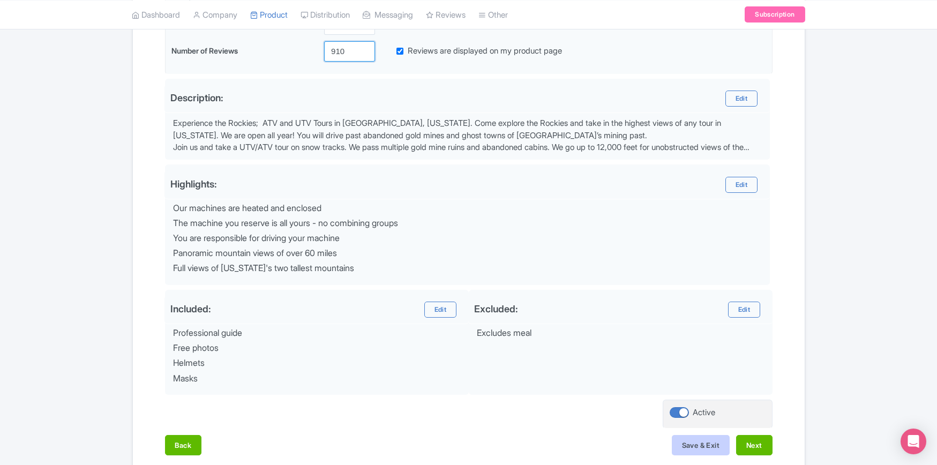
type input "910"
click at [680, 439] on button "Save & Exit" at bounding box center [701, 445] width 58 height 20
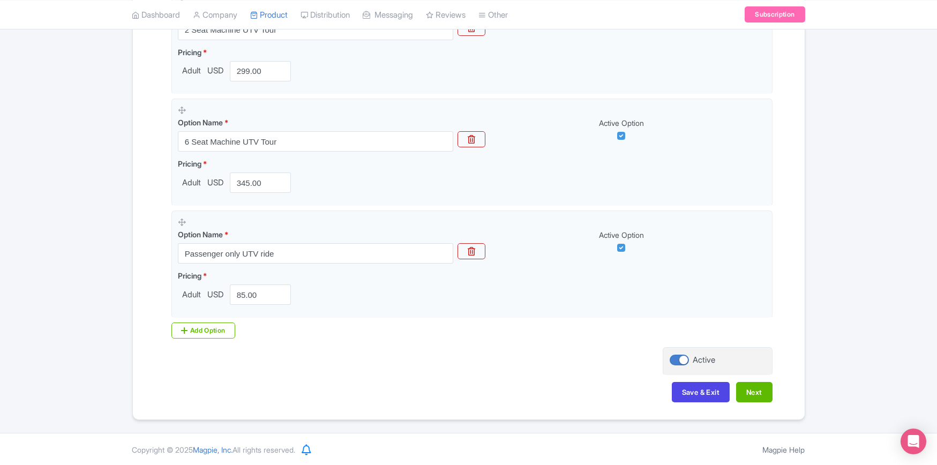
scroll to position [498, 0]
click at [751, 392] on button "Next" at bounding box center [754, 391] width 36 height 20
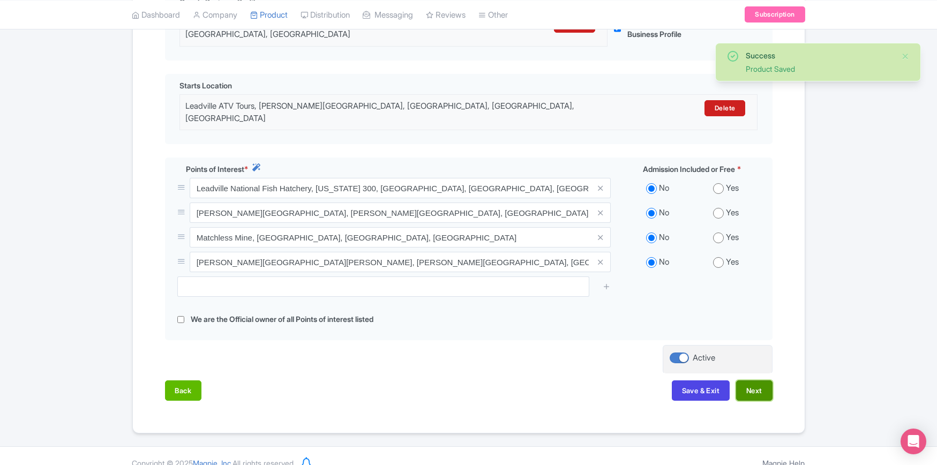
click at [756, 380] on button "Next" at bounding box center [754, 390] width 36 height 20
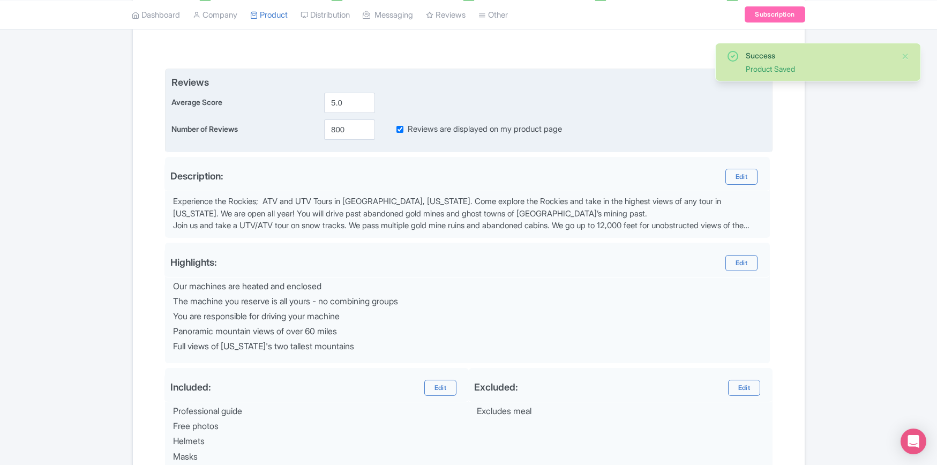
scroll to position [149, 0]
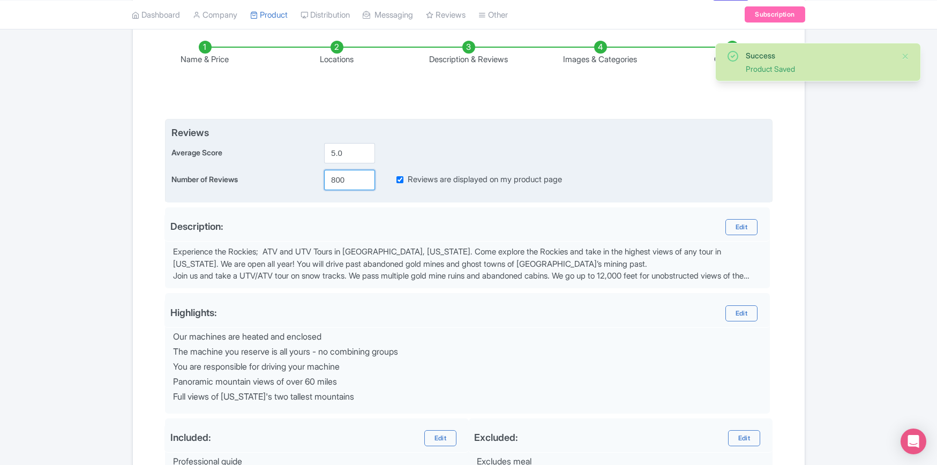
click at [343, 177] on input "800" at bounding box center [349, 180] width 51 height 20
click at [343, 176] on input "800" at bounding box center [349, 180] width 51 height 20
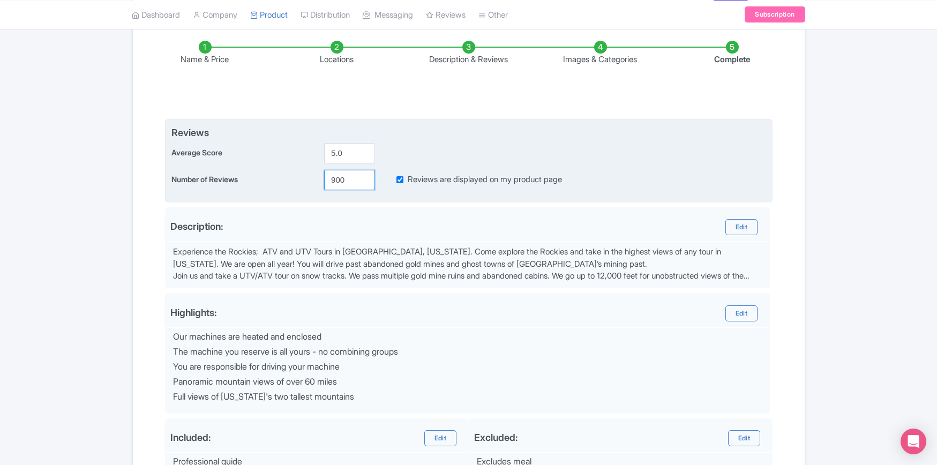
click at [336, 179] on input "900" at bounding box center [349, 180] width 51 height 20
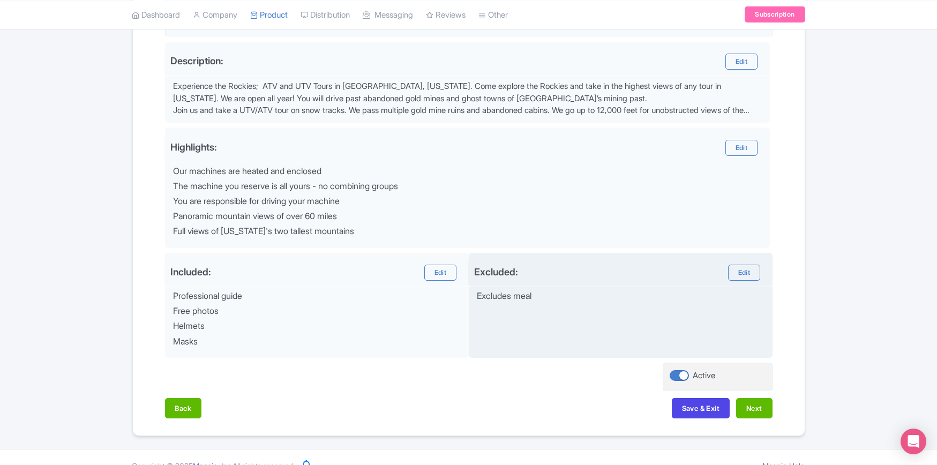
scroll to position [331, 0]
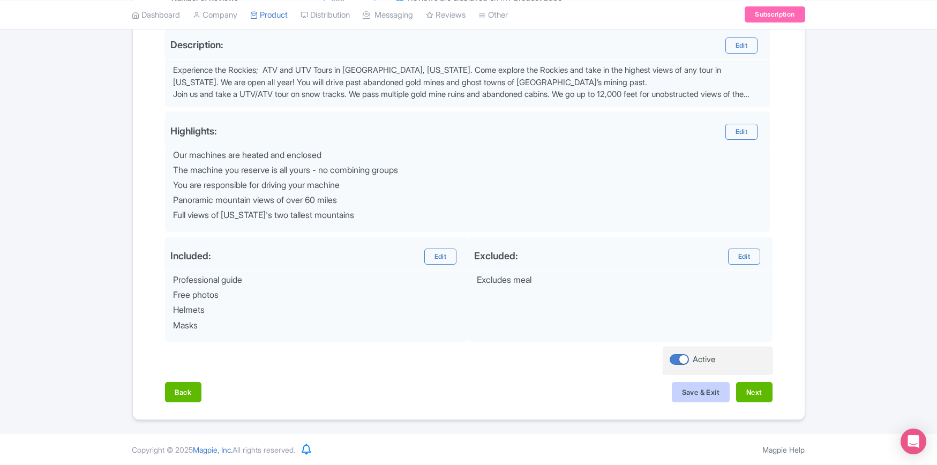
type input "900"
click at [691, 395] on button "Save & Exit" at bounding box center [701, 392] width 58 height 20
